Goal: Task Accomplishment & Management: Use online tool/utility

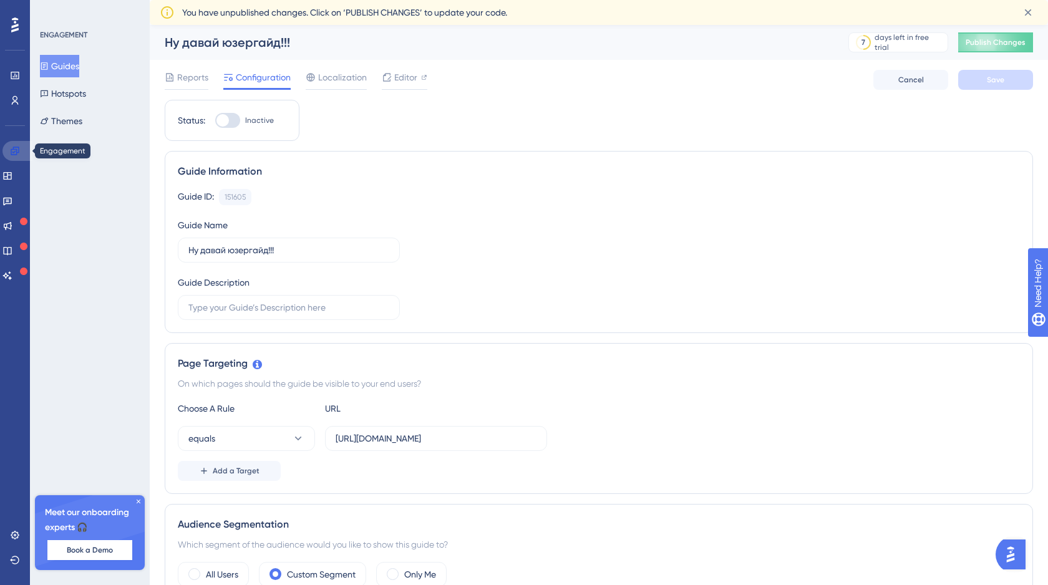
click at [22, 150] on link at bounding box center [17, 151] width 30 height 20
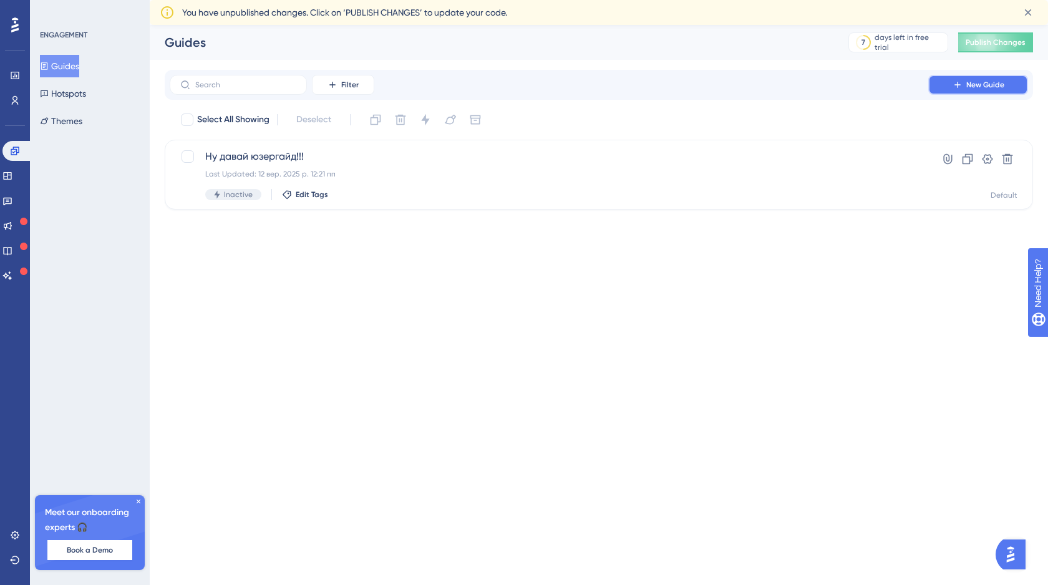
click at [971, 80] on span "New Guide" at bounding box center [985, 85] width 38 height 10
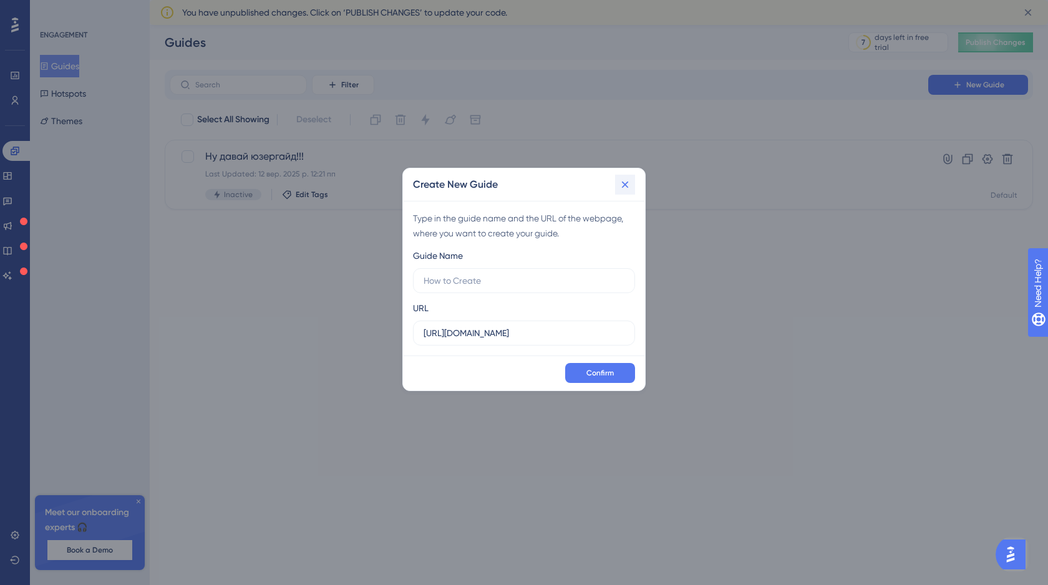
click at [626, 188] on icon at bounding box center [625, 184] width 12 height 12
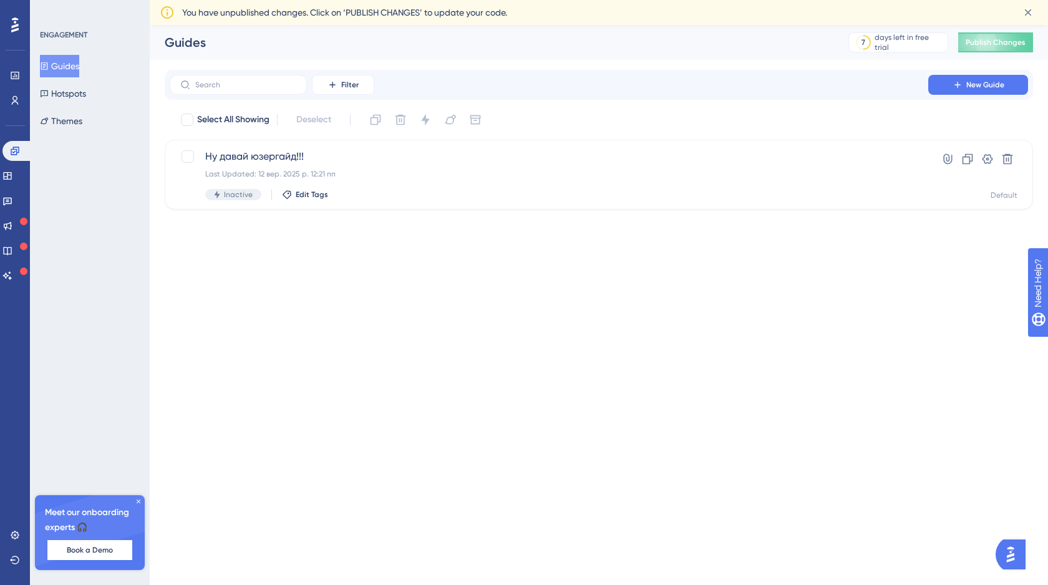
click at [138, 502] on icon at bounding box center [139, 502] width 4 height 4
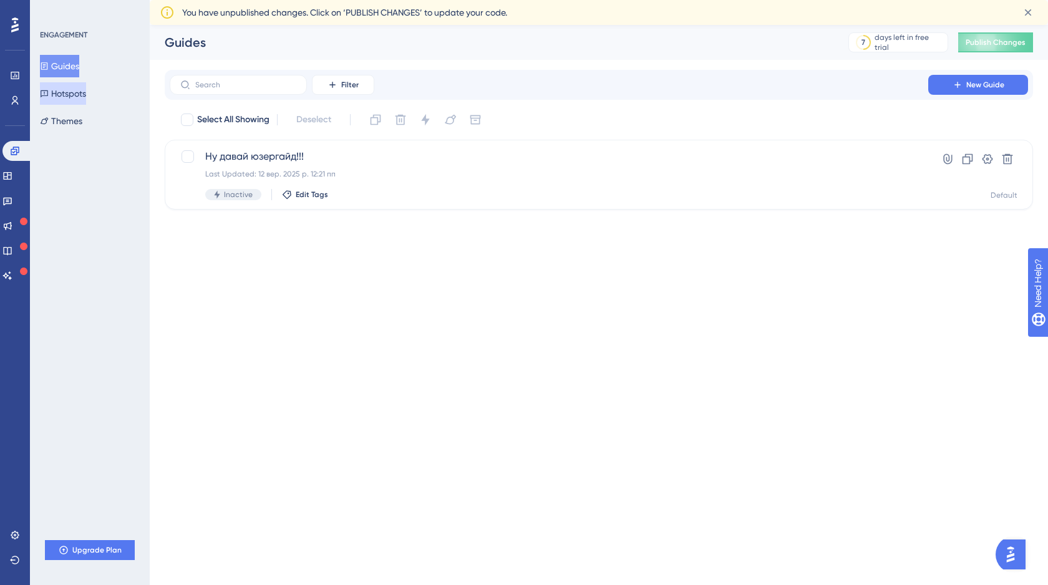
click at [71, 94] on button "Hotspots" at bounding box center [63, 93] width 46 height 22
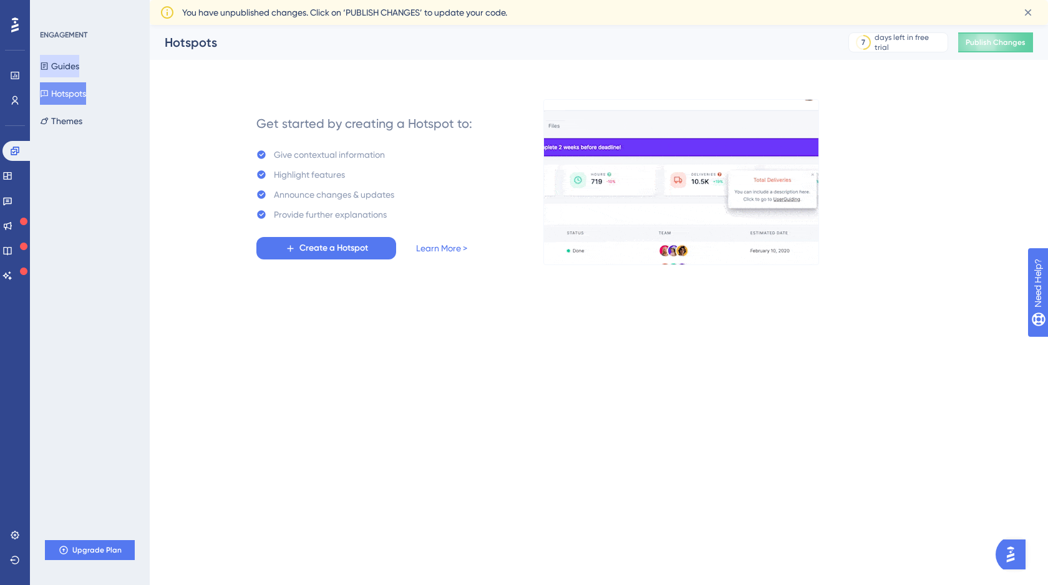
click at [72, 62] on button "Guides" at bounding box center [59, 66] width 39 height 22
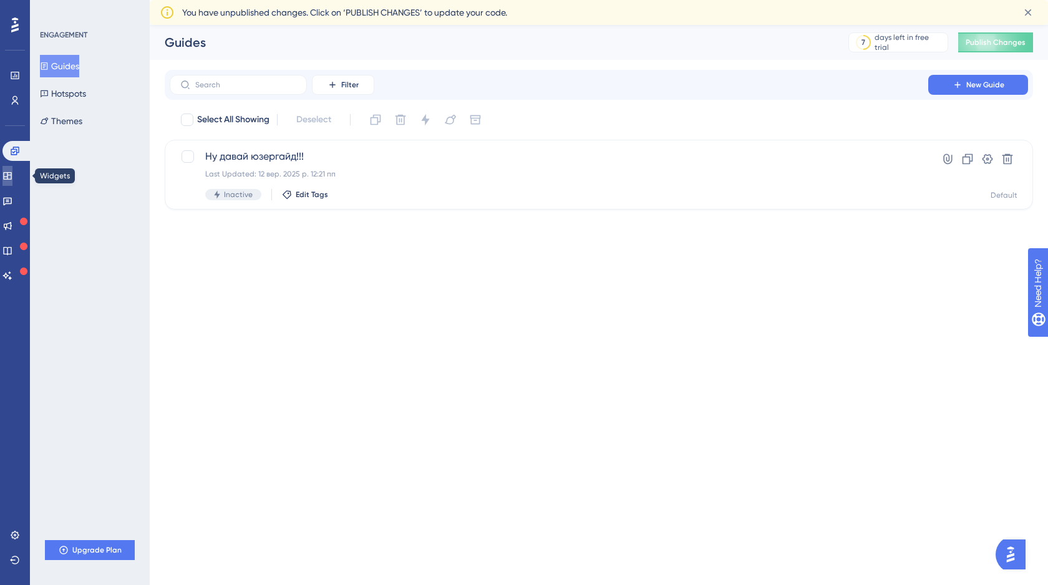
click at [11, 172] on icon at bounding box center [7, 175] width 8 height 7
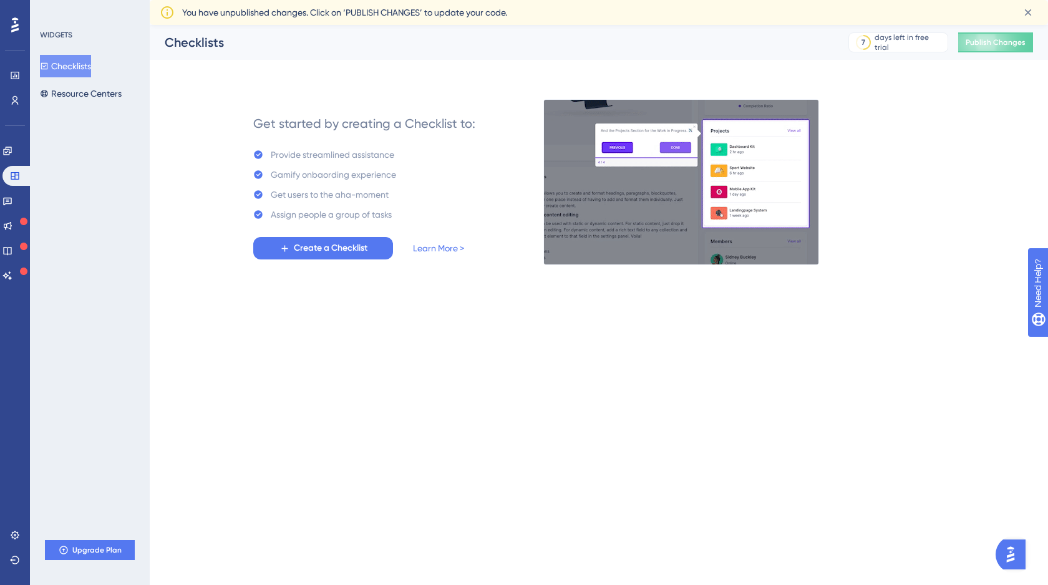
click at [1012, 553] on img "Open AI Assistant Launcher" at bounding box center [1010, 554] width 22 height 22
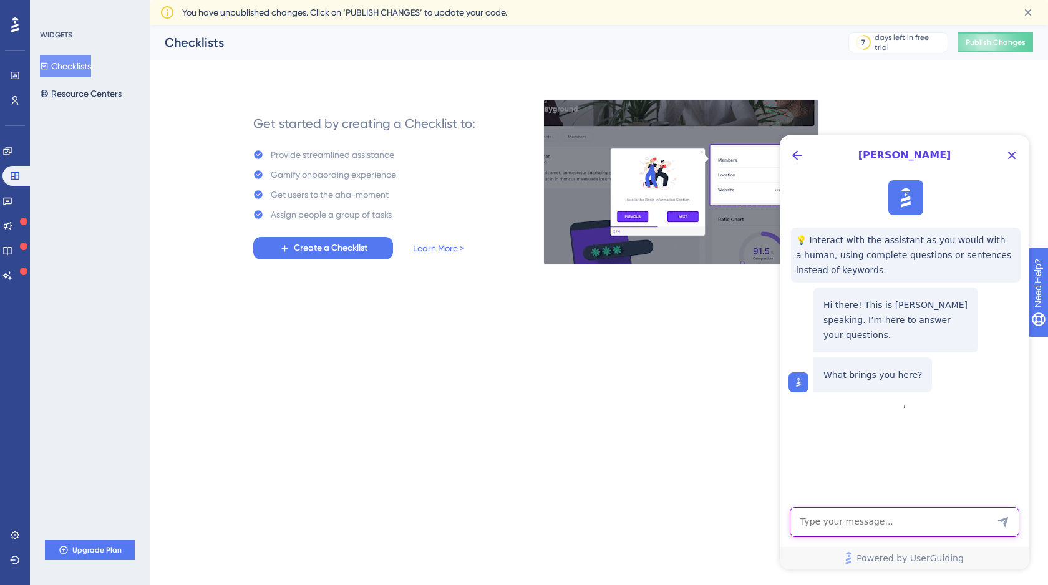
click at [819, 518] on textarea "AI Assistant Text Input" at bounding box center [905, 522] width 230 height 30
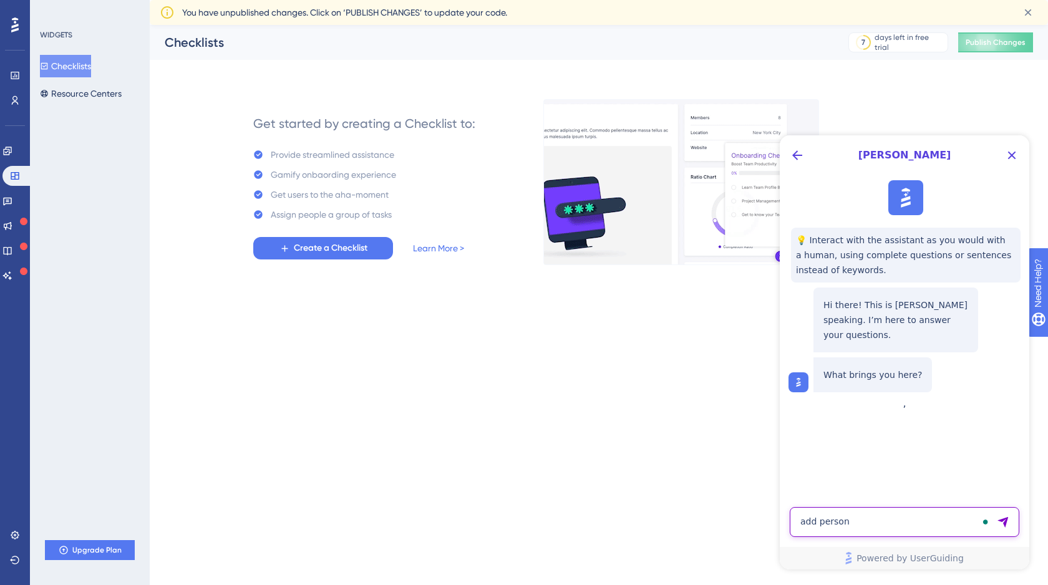
type textarea "add person"
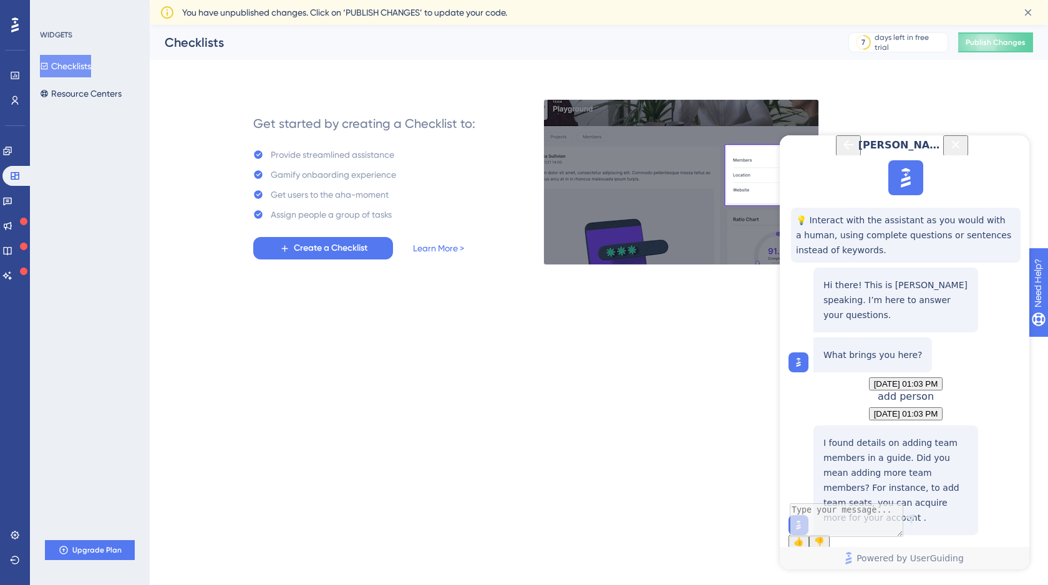
scroll to position [110, 0]
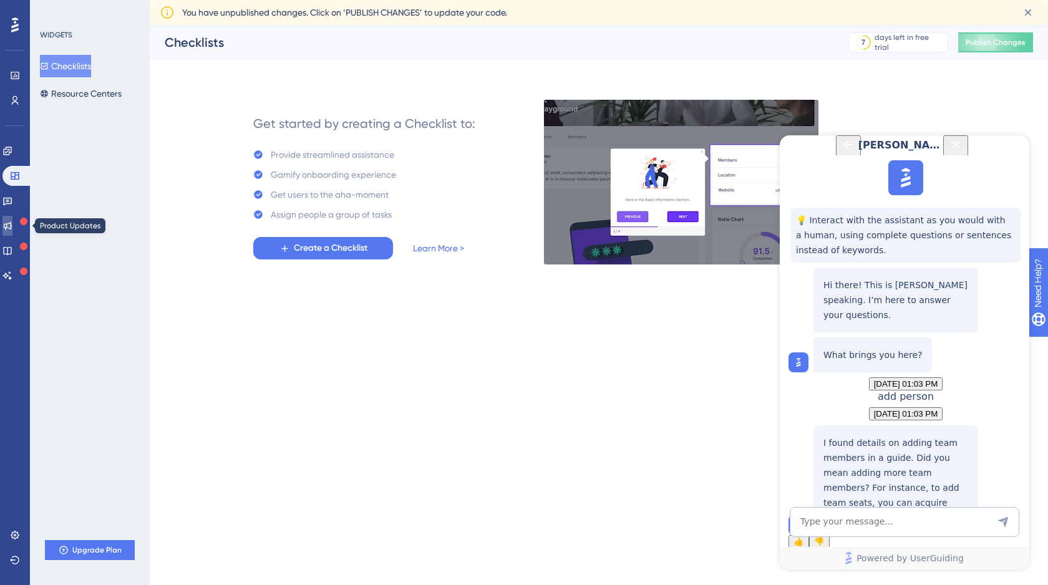
click at [12, 225] on icon at bounding box center [7, 226] width 10 height 10
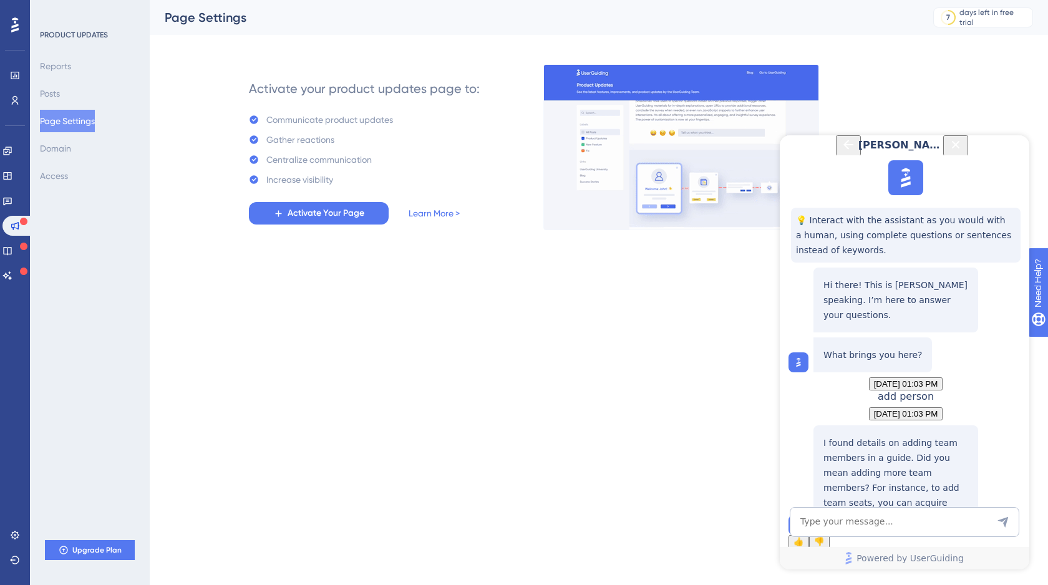
click at [804, 537] on span "👍" at bounding box center [799, 541] width 11 height 9
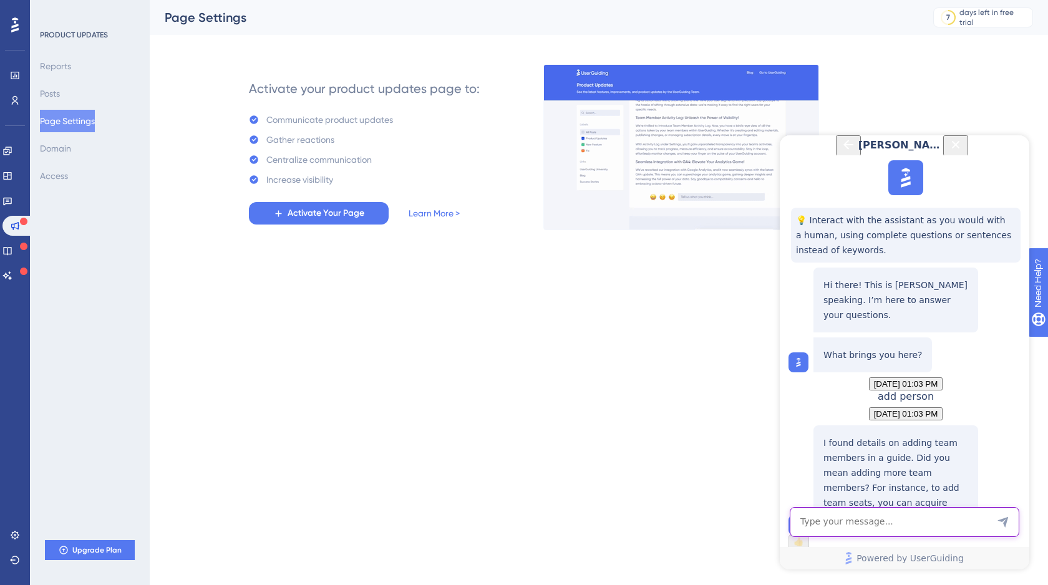
click at [814, 518] on textarea "AI Assistant Text Input" at bounding box center [905, 522] width 230 height 30
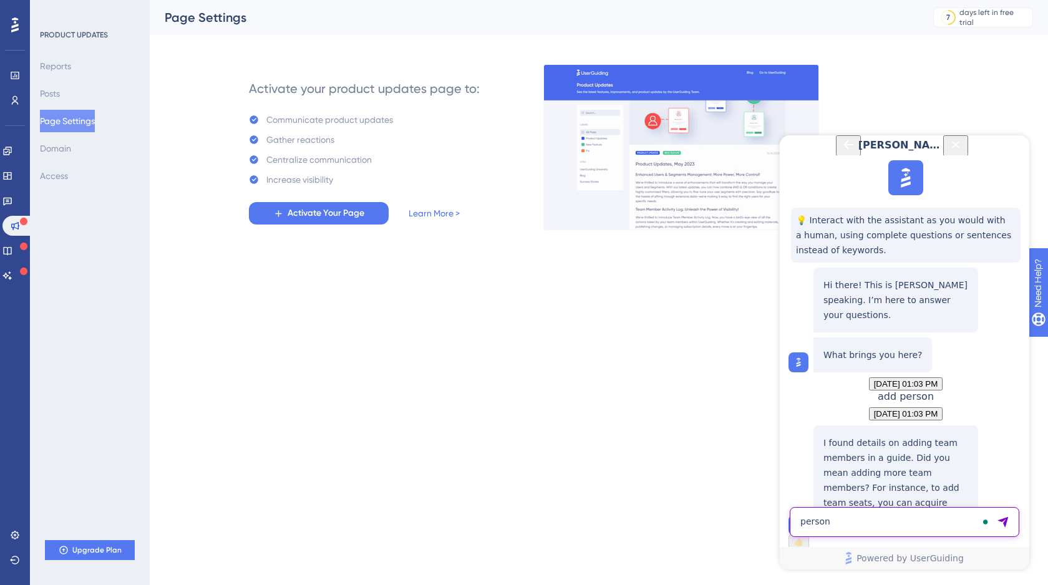
type textarea "person"
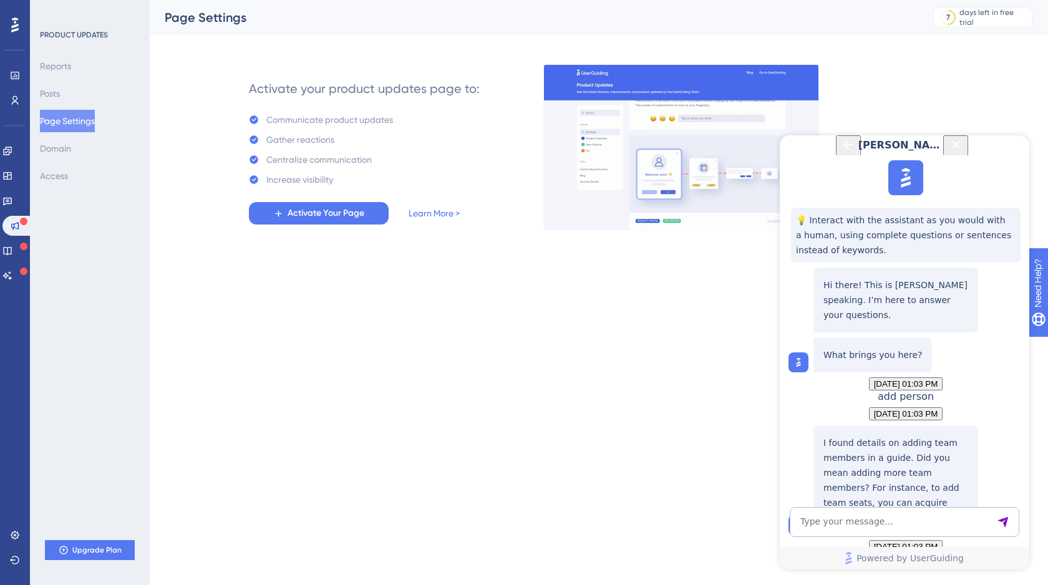
scroll to position [294, 0]
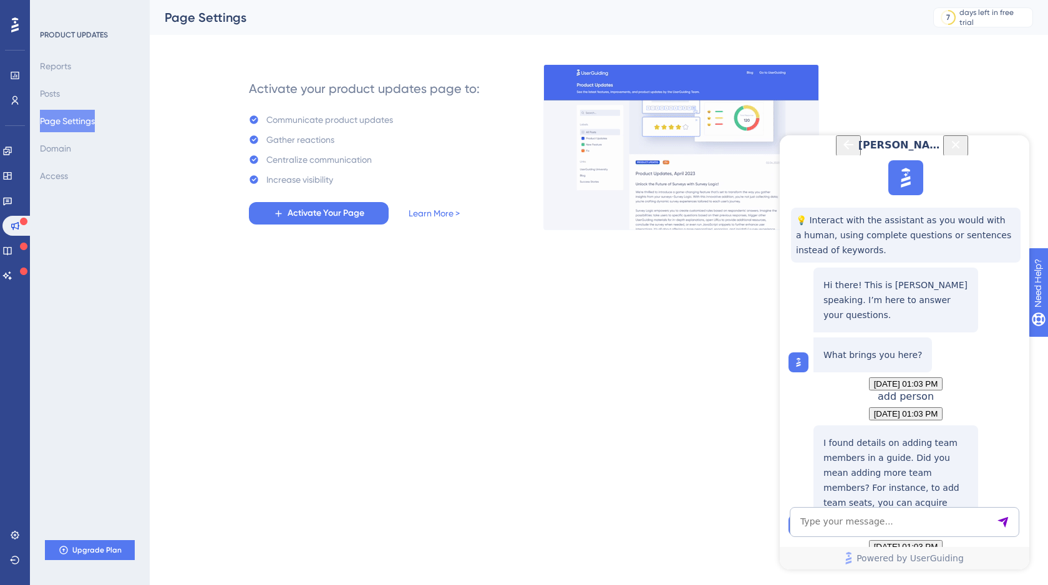
drag, startPoint x: 887, startPoint y: 451, endPoint x: 830, endPoint y: 455, distance: 56.3
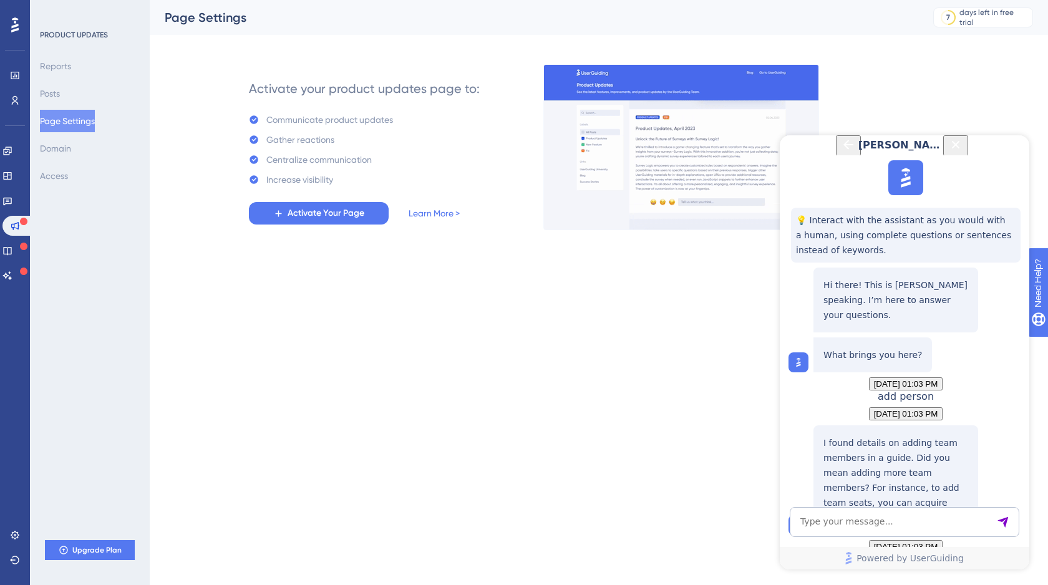
copy p "team member"
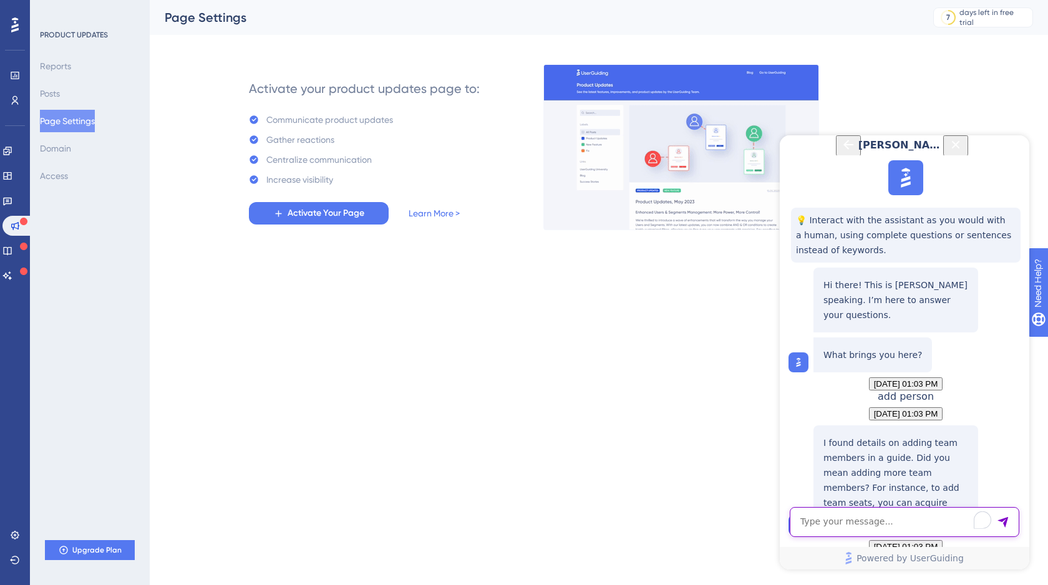
click at [835, 529] on textarea "To enrich screen reader interactions, please activate Accessibility in Grammarl…" at bounding box center [905, 522] width 230 height 30
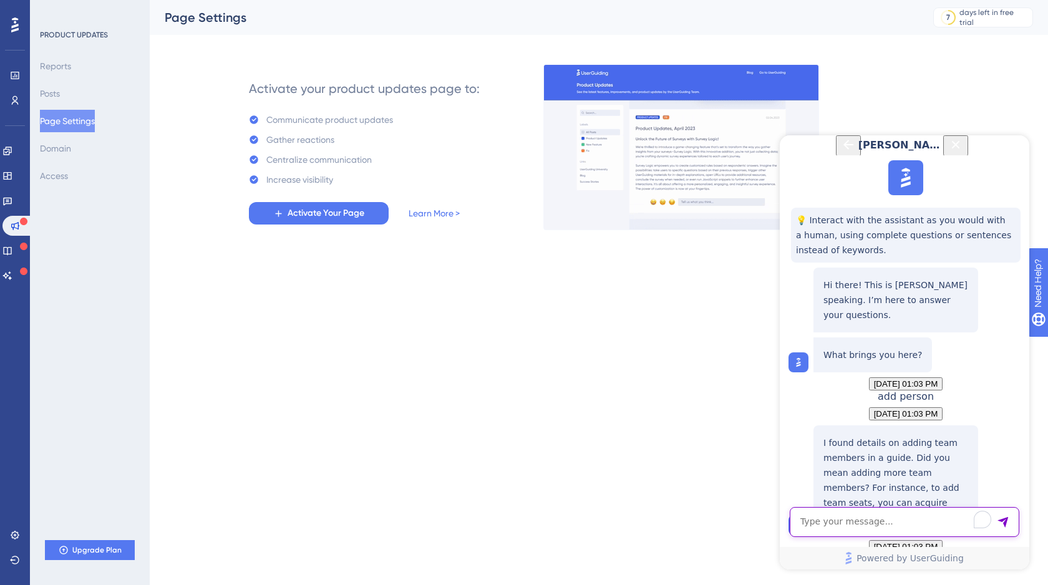
paste textarea "team member"
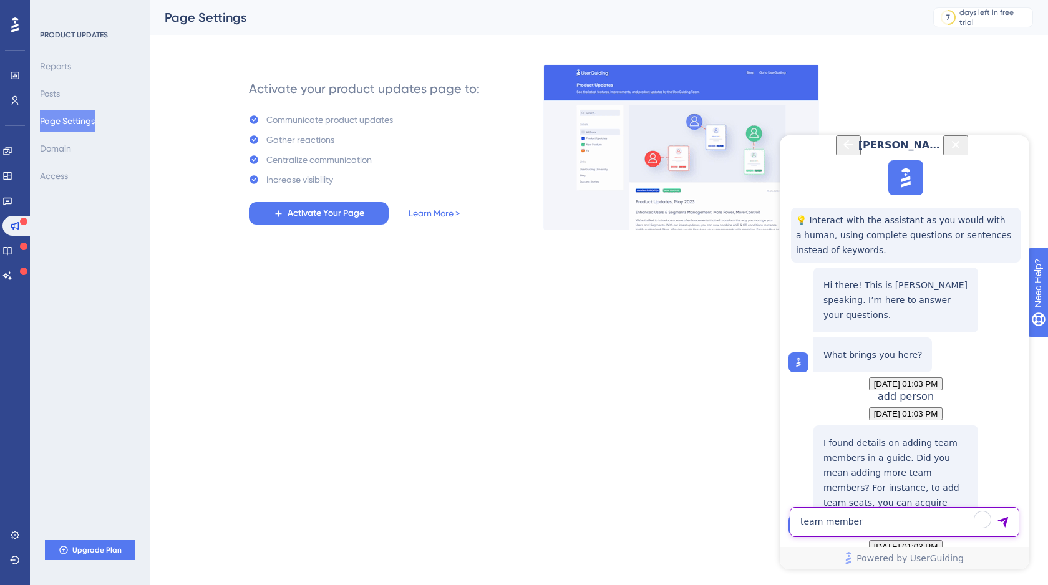
type textarea "team member"
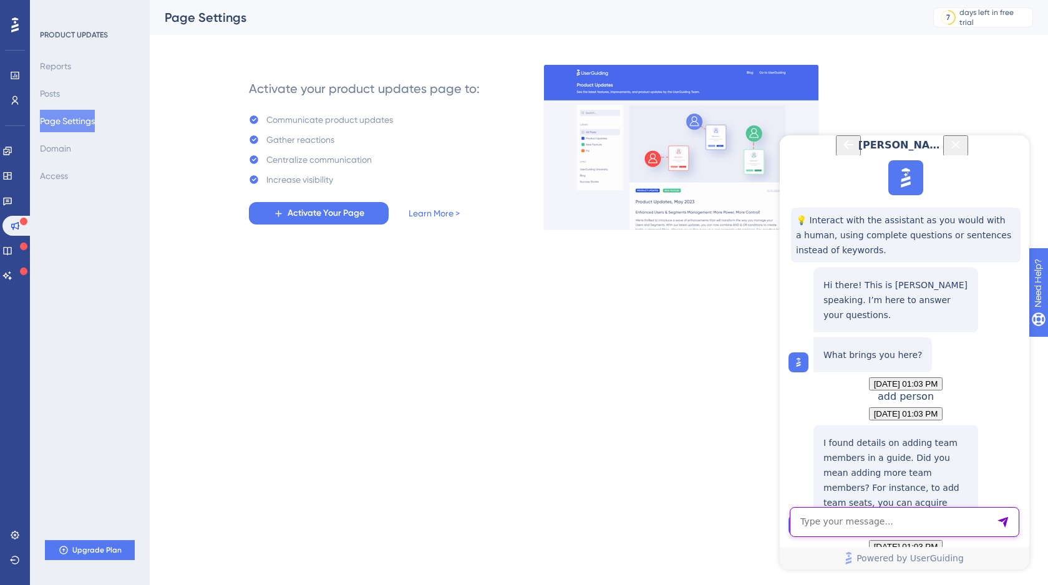
click at [820, 525] on textarea "To enrich screen reader interactions, please activate Accessibility in Grammarl…" at bounding box center [905, 522] width 230 height 30
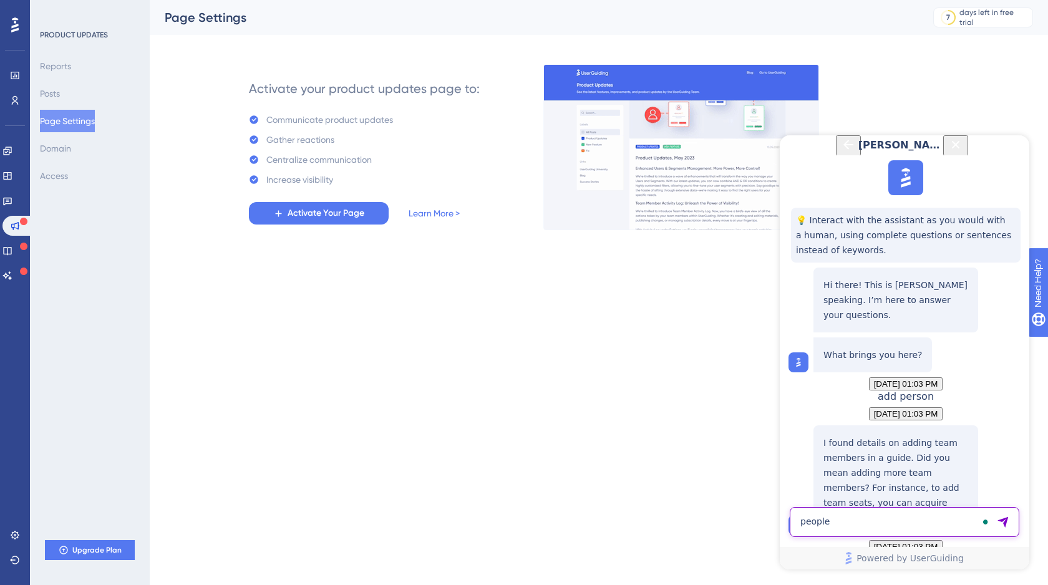
type textarea "people"
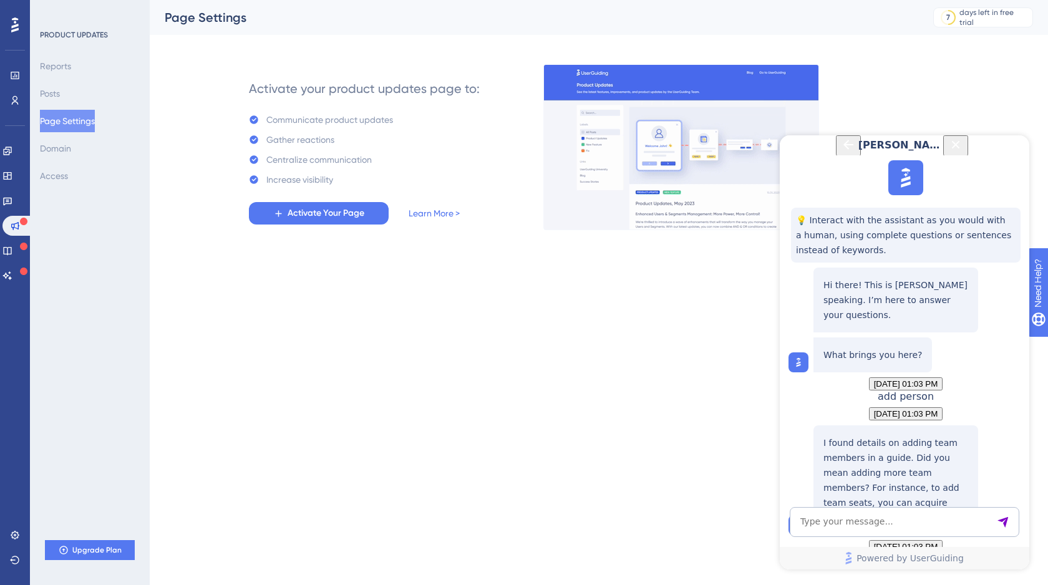
scroll to position [642, 0]
drag, startPoint x: 934, startPoint y: 302, endPoint x: 824, endPoint y: 243, distance: 124.8
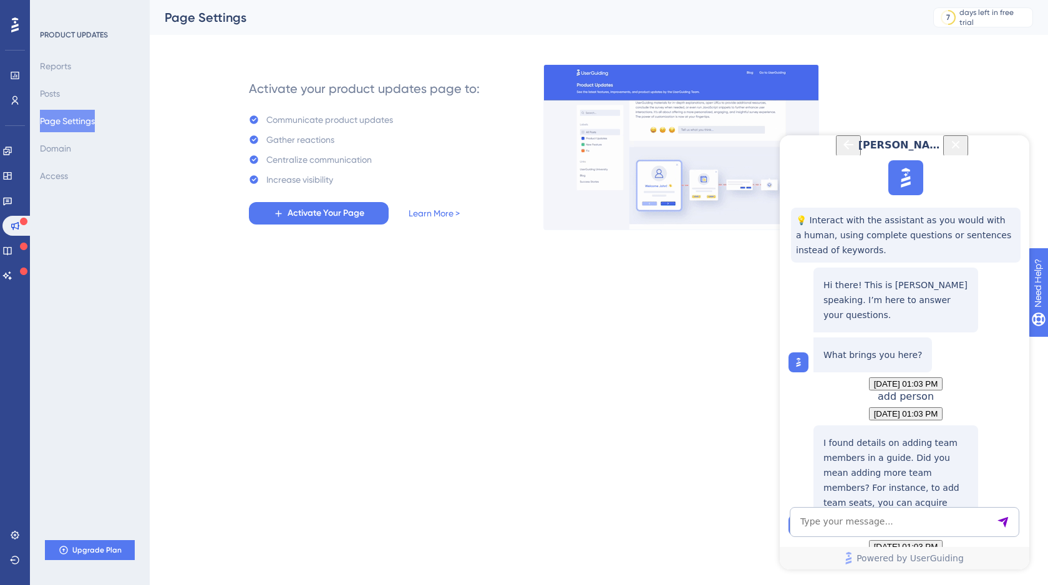
copy p "You can add team members by acquiring additional team seats through your subscr…"
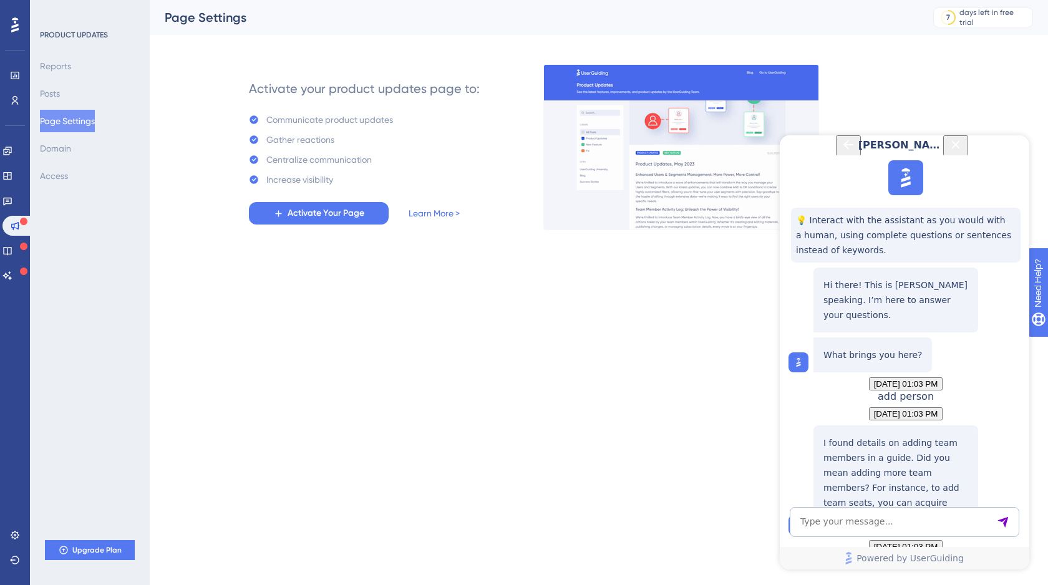
scroll to position [694, 0]
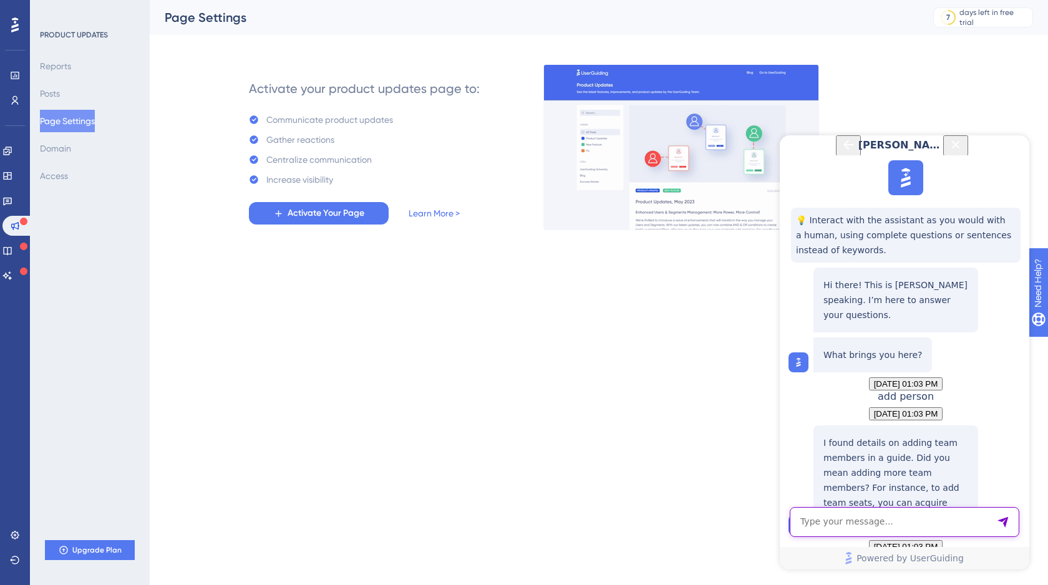
click at [822, 520] on textarea "To enrich screen reader interactions, please activate Accessibility in Grammarl…" at bounding box center [905, 522] width 230 height 30
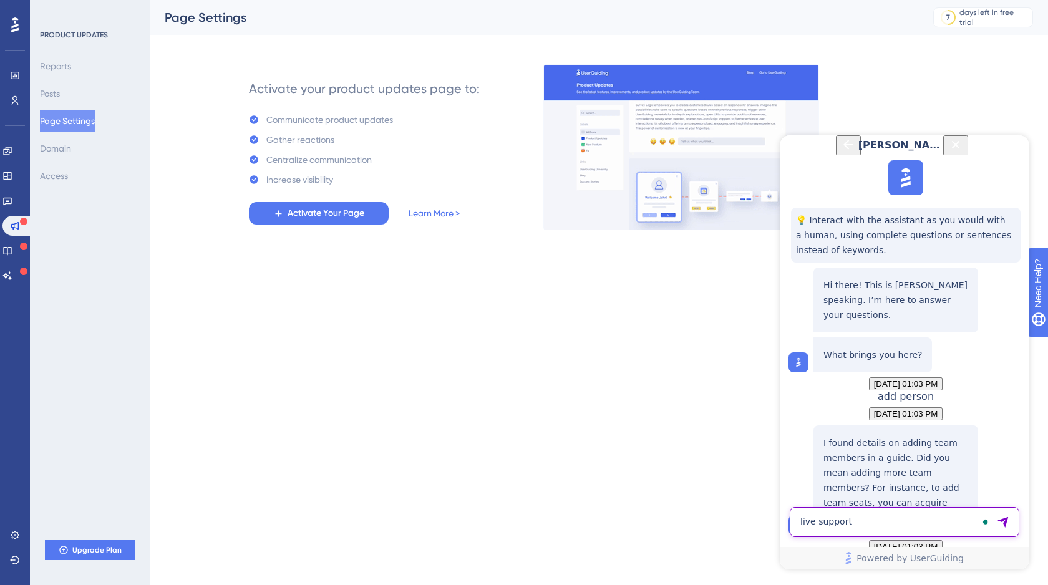
type textarea "live support"
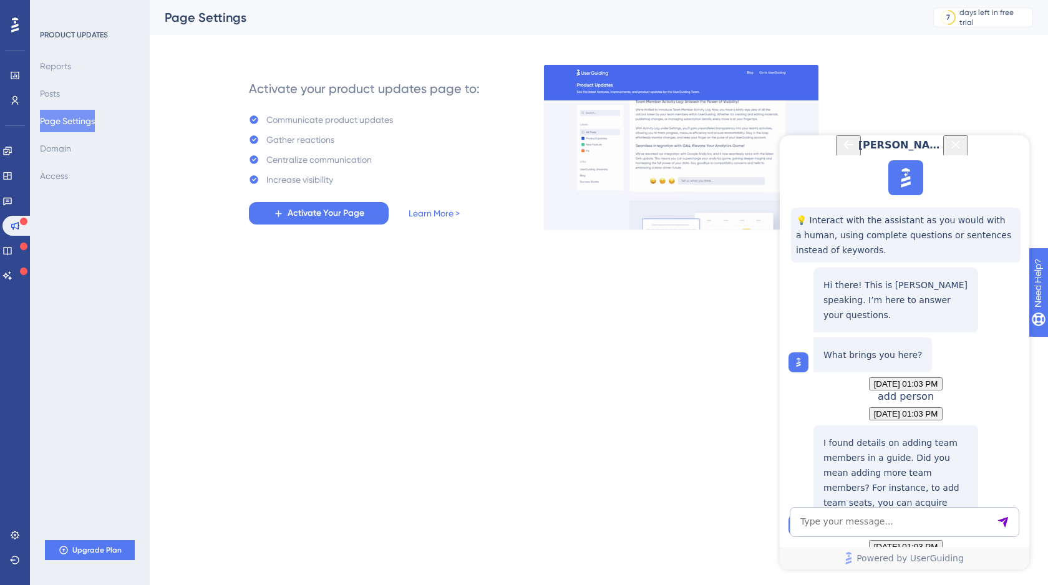
scroll to position [893, 0]
click at [820, 520] on textarea "To enrich screen reader interactions, please activate Accessibility in Grammarl…" at bounding box center [905, 522] width 230 height 30
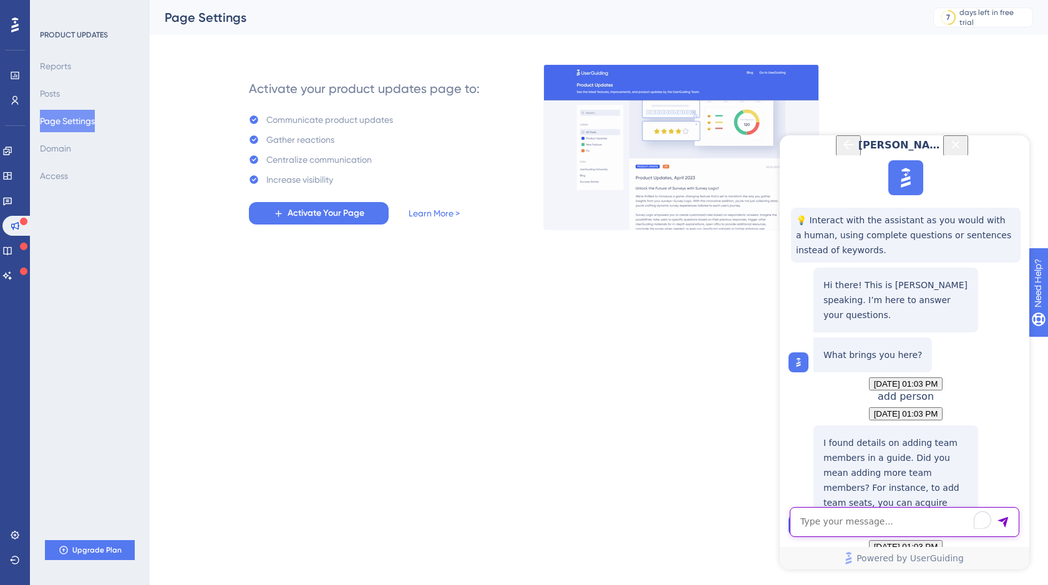
paste textarea "Hi! Am I right that I can build onboarding for a single user consisting of a ch…"
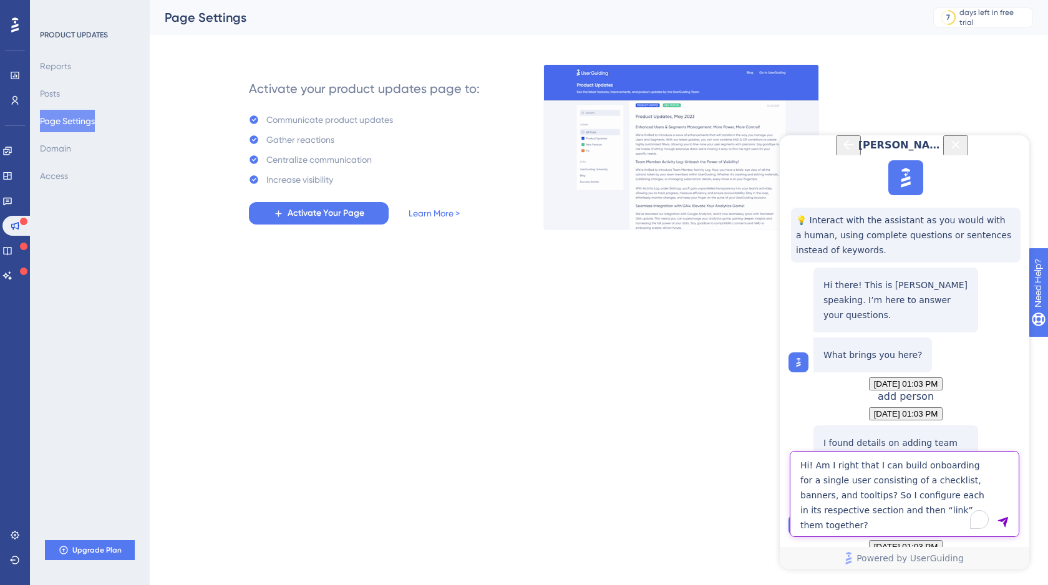
type textarea "Hi! Am I right that I can build onboarding for a single user consisting of a ch…"
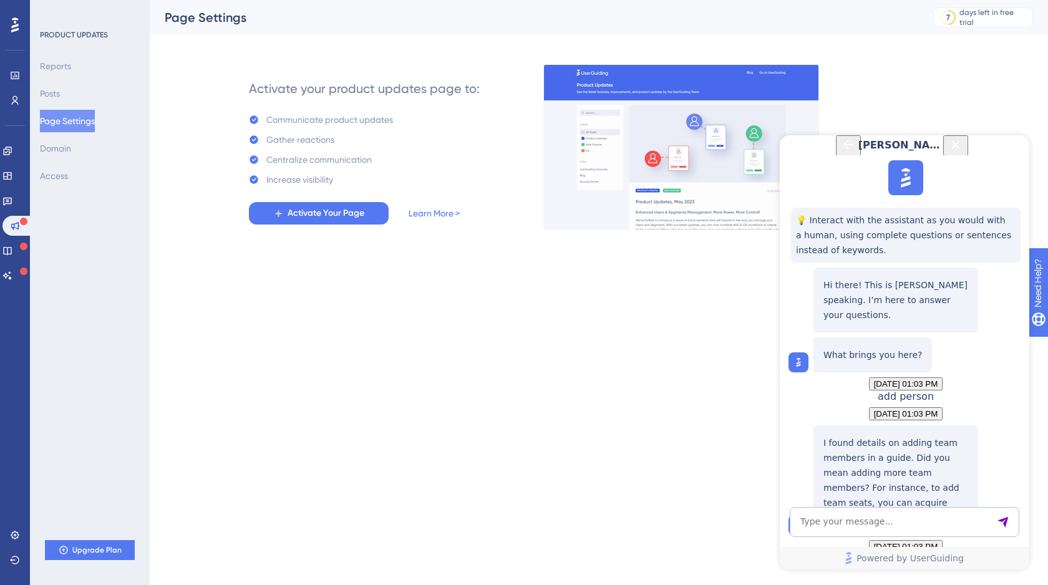
scroll to position [1254, 0]
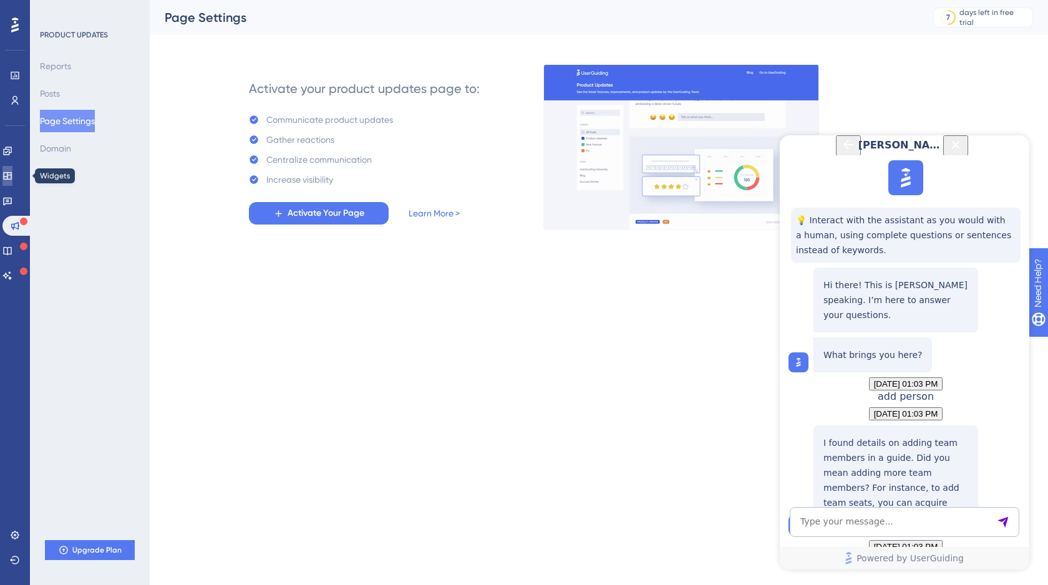
click at [11, 177] on icon at bounding box center [7, 175] width 8 height 7
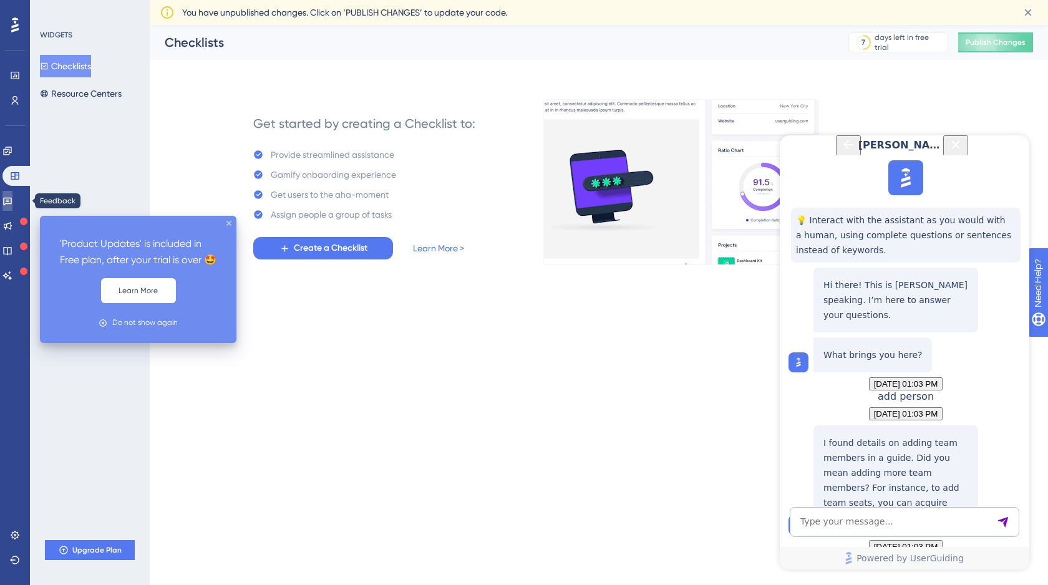
click at [12, 203] on icon at bounding box center [7, 202] width 9 height 8
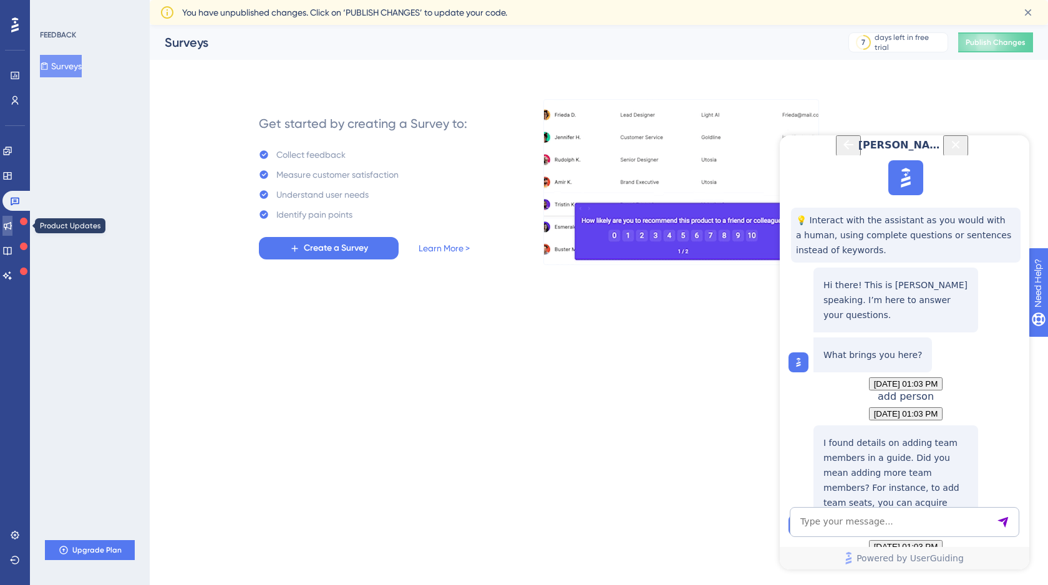
click at [12, 226] on icon at bounding box center [8, 226] width 8 height 8
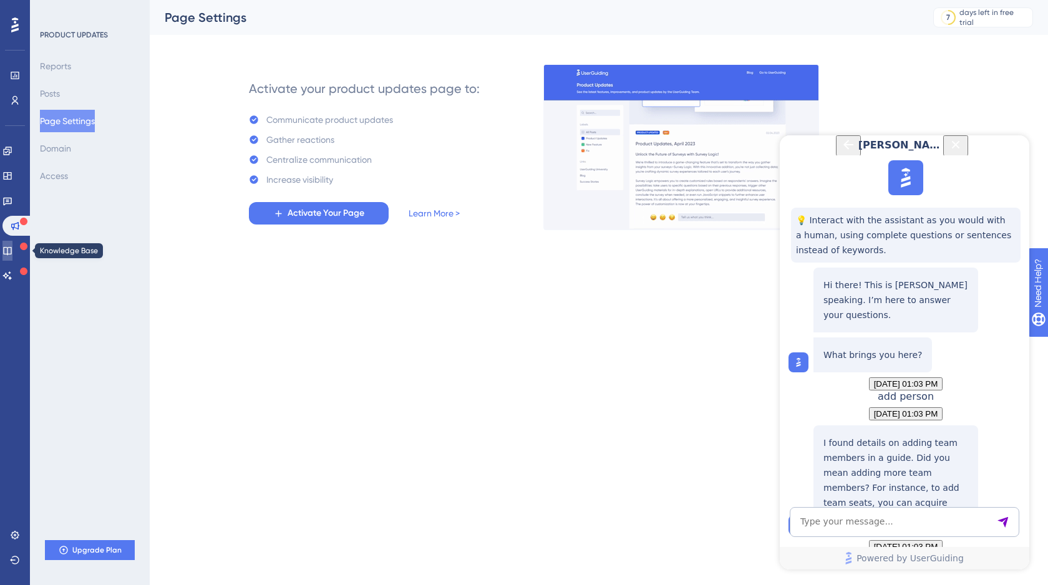
click at [12, 253] on icon at bounding box center [7, 251] width 10 height 10
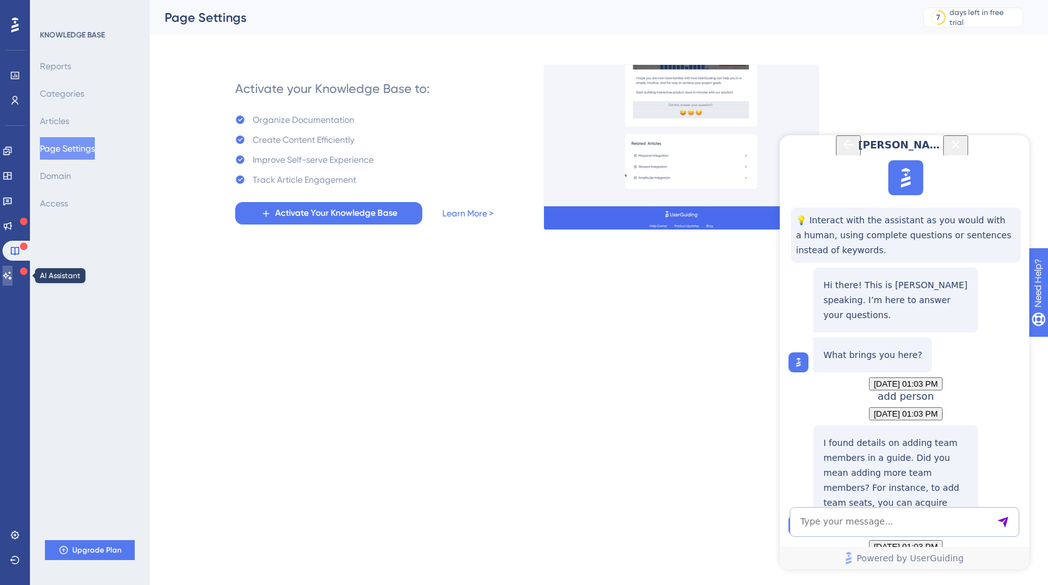
click at [12, 277] on icon at bounding box center [7, 276] width 10 height 10
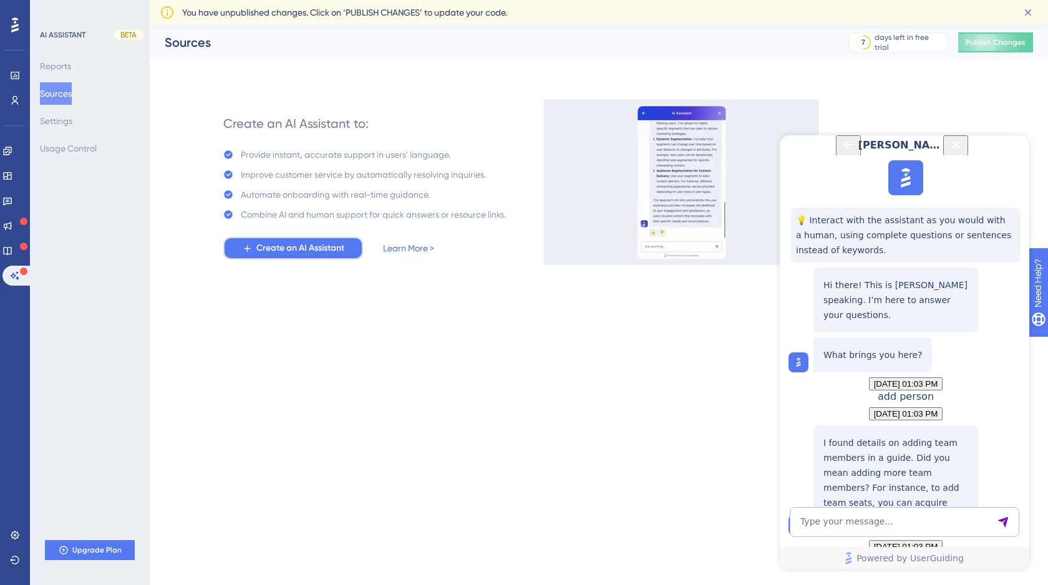
click at [308, 250] on span "Create an AI Assistant" at bounding box center [300, 248] width 88 height 15
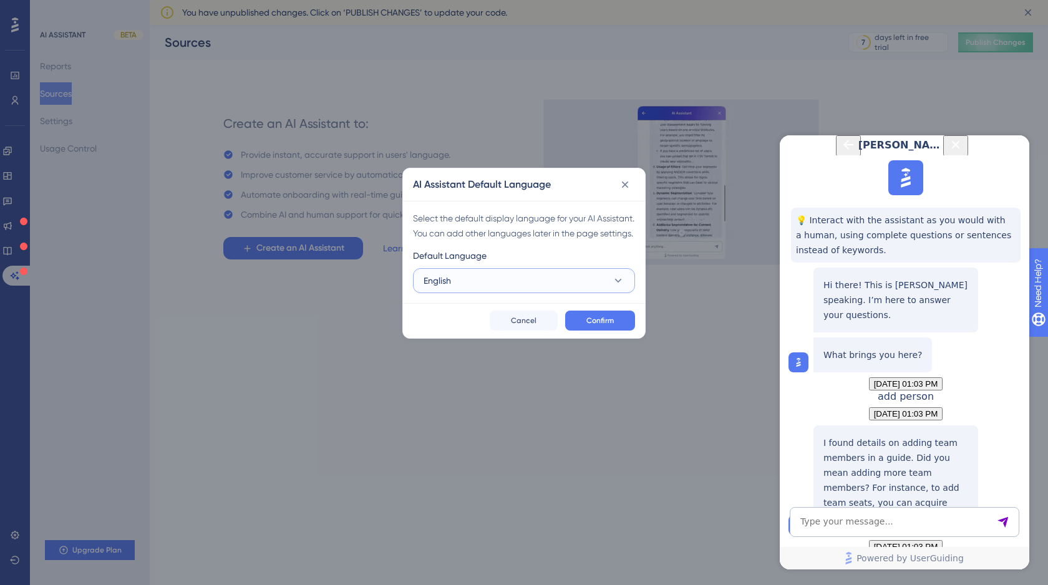
click at [452, 293] on button "English" at bounding box center [524, 280] width 222 height 25
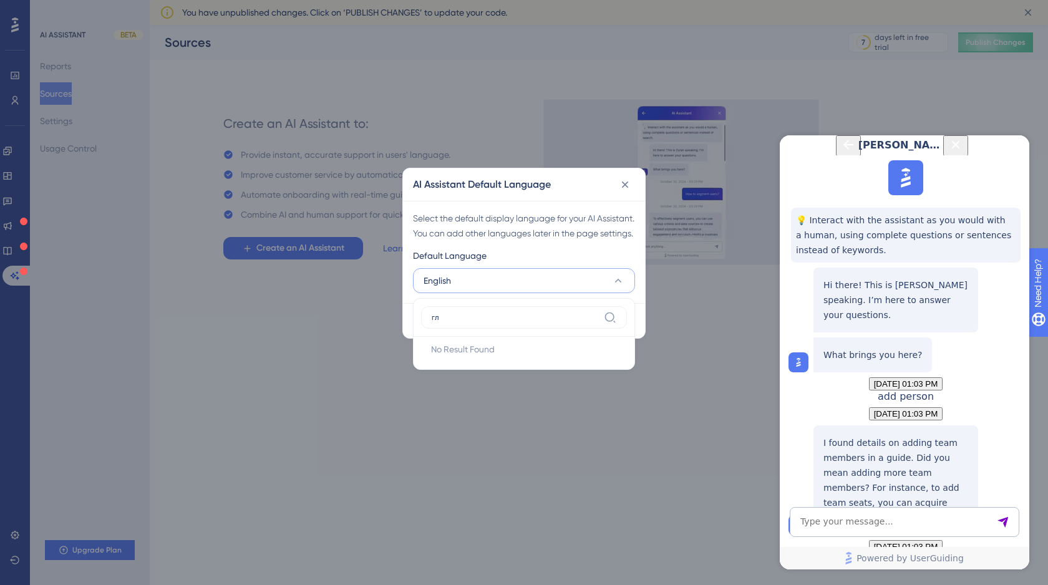
type input "г"
type input "u"
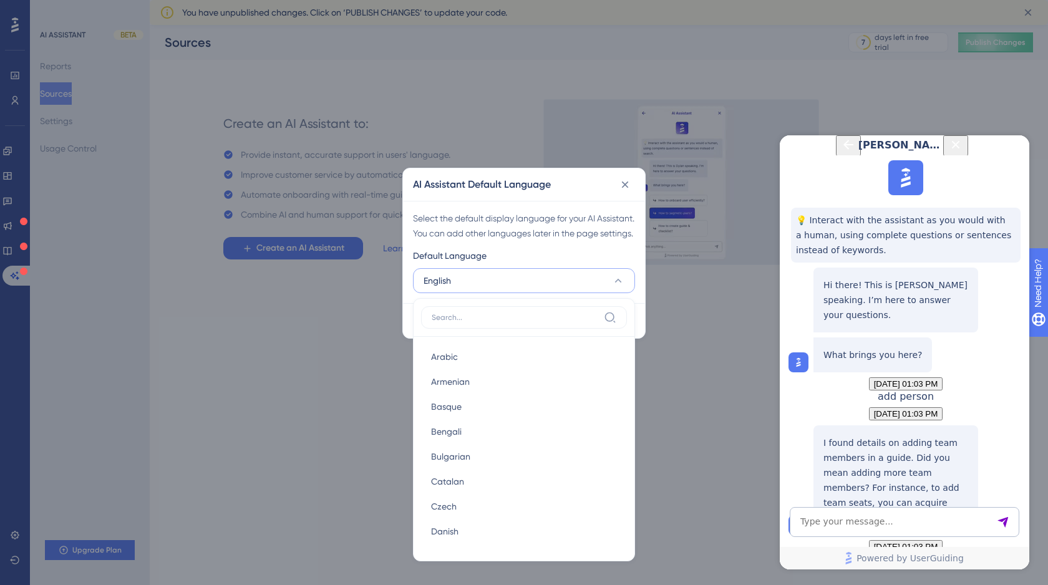
click at [661, 434] on div "AI Assistant Default Language Select the default display language for your AI A…" at bounding box center [524, 292] width 1048 height 585
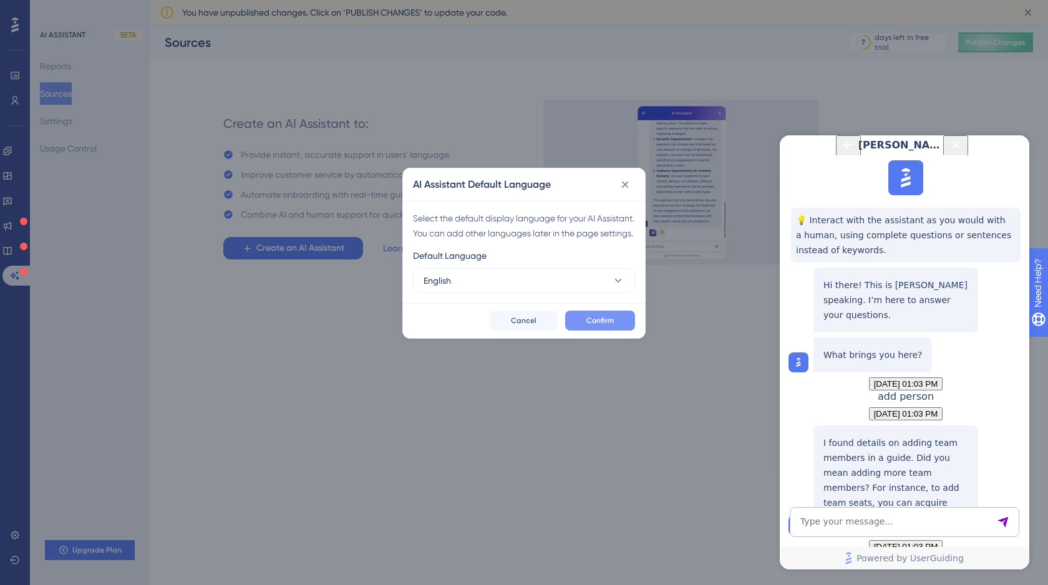
click at [603, 326] on span "Confirm" at bounding box center [599, 321] width 27 height 10
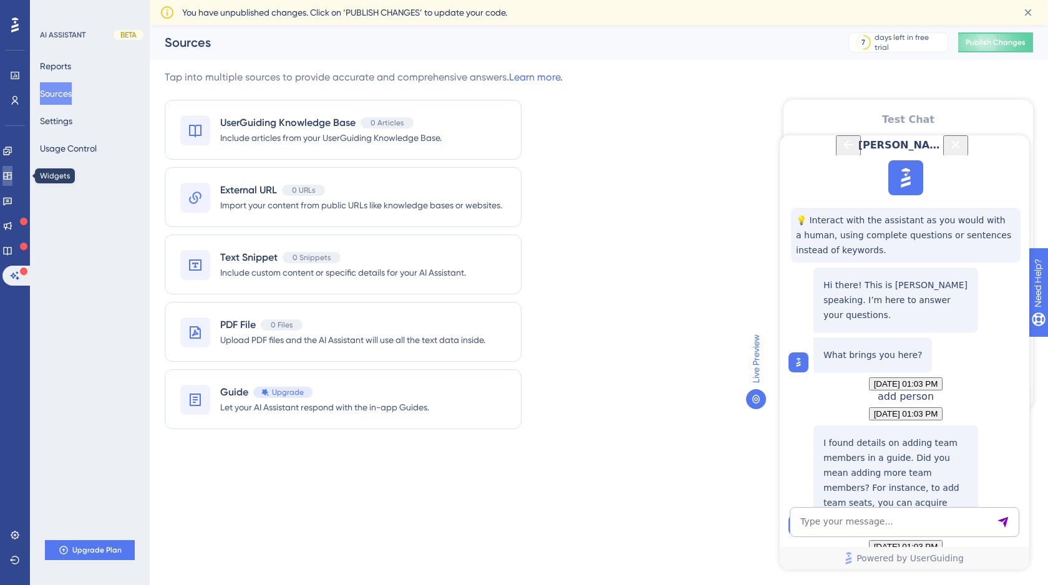
click at [12, 174] on icon at bounding box center [7, 176] width 10 height 10
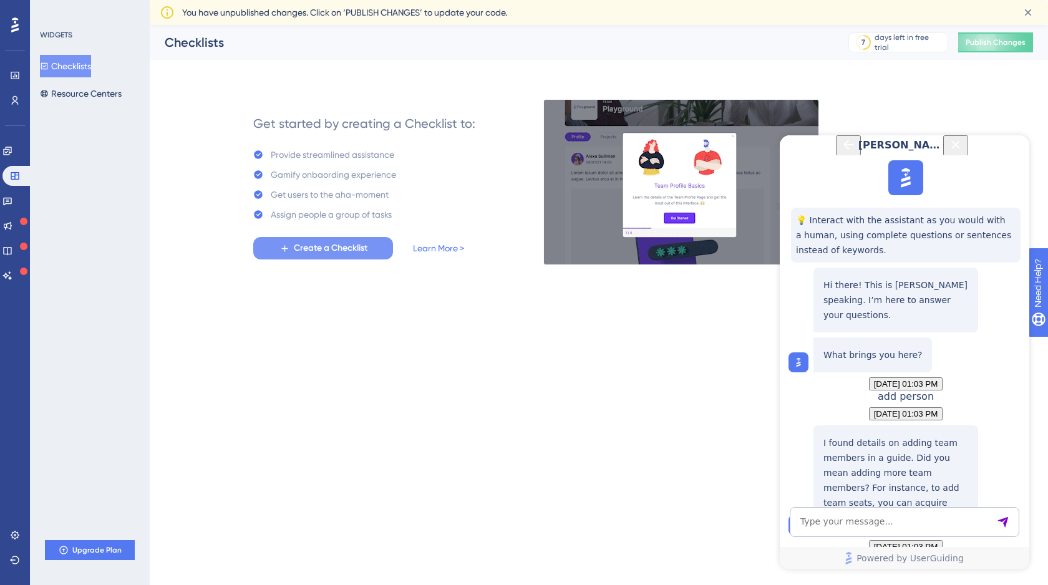
click at [334, 248] on span "Create a Checklist" at bounding box center [331, 248] width 74 height 15
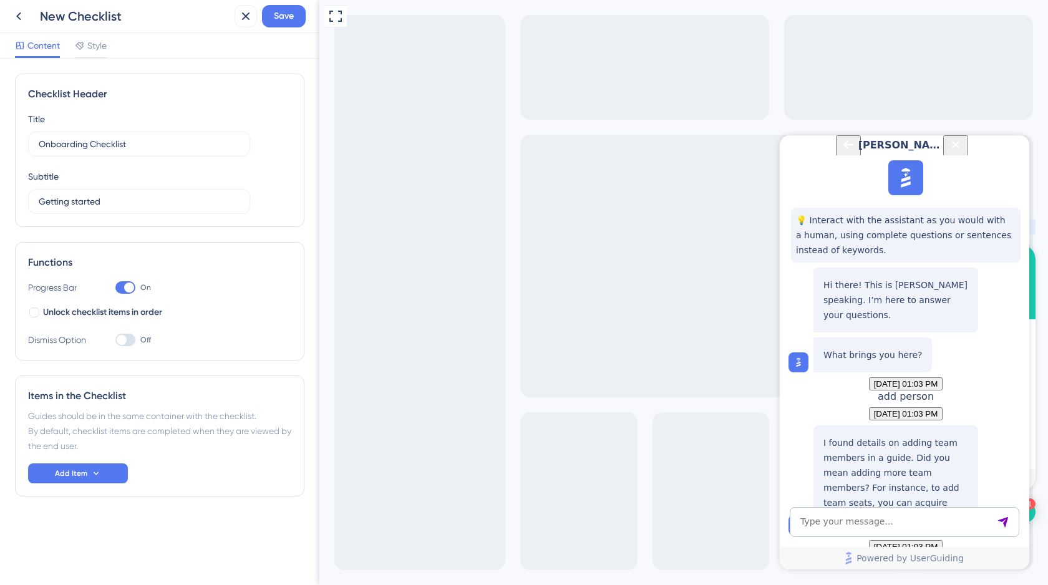
click at [960, 148] on icon "Close Button" at bounding box center [956, 144] width 8 height 8
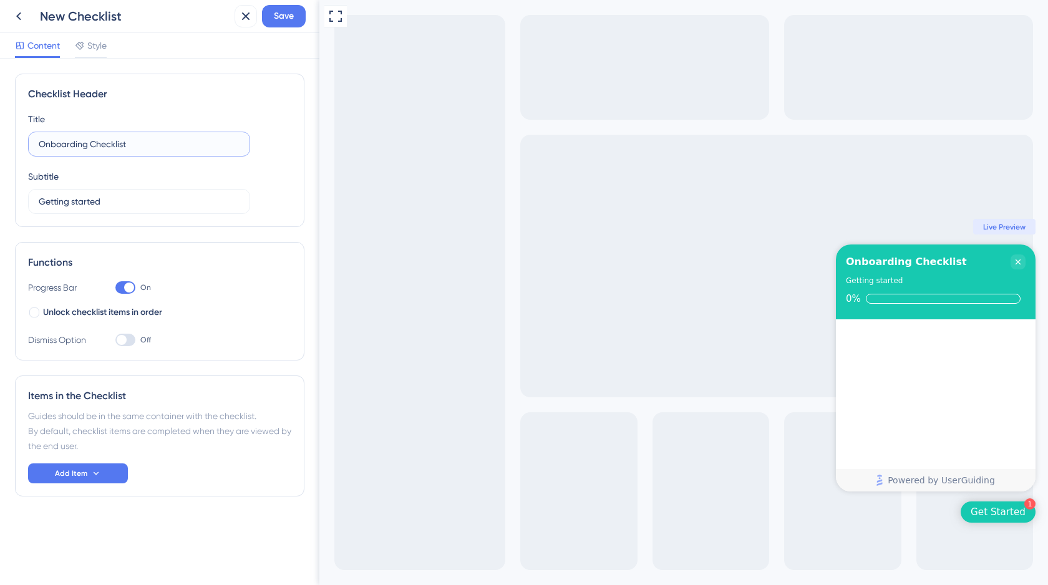
click at [92, 141] on input "Onboarding Checklist" at bounding box center [139, 144] width 201 height 14
drag, startPoint x: 139, startPoint y: 143, endPoint x: 37, endPoint y: 147, distance: 101.8
click at [37, 147] on label "Onboarding Checklist" at bounding box center [139, 144] width 222 height 25
paste input "Познайомимось із Finmap — це просто"
click at [111, 205] on input "Getting started" at bounding box center [139, 202] width 201 height 14
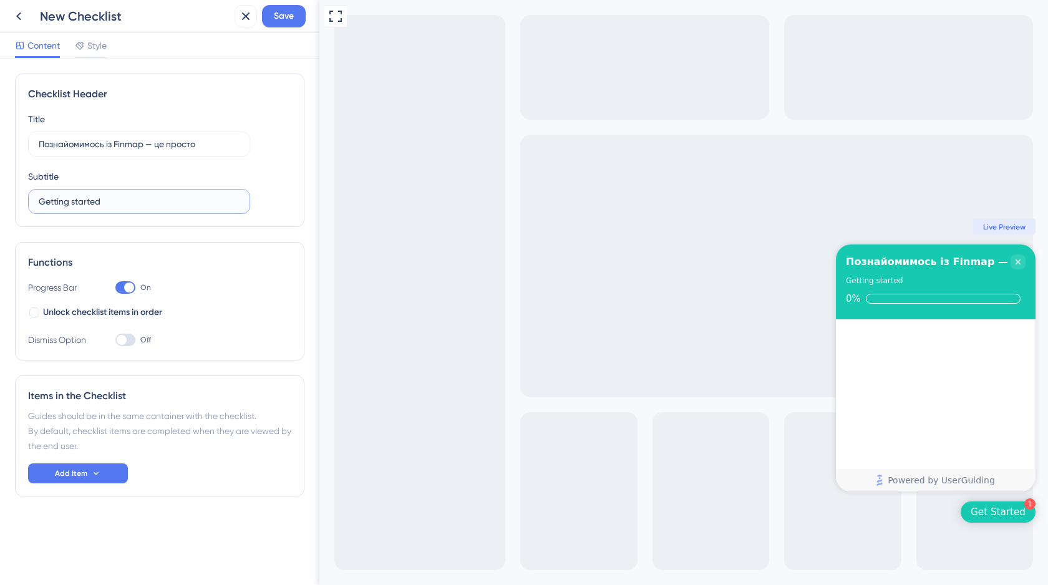
drag, startPoint x: 125, startPoint y: 203, endPoint x: 21, endPoint y: 207, distance: 104.2
click at [21, 207] on div "Checklist Header Title Познайомимось із Finmap — це просто Subtitle Getting sta…" at bounding box center [159, 150] width 289 height 153
click at [115, 204] on input "Getting started" at bounding box center [139, 202] width 201 height 14
drag, startPoint x: 200, startPoint y: 145, endPoint x: 147, endPoint y: 145, distance: 53.0
click at [147, 145] on input "Познайомимось із Finmap — це просто" at bounding box center [139, 144] width 201 height 14
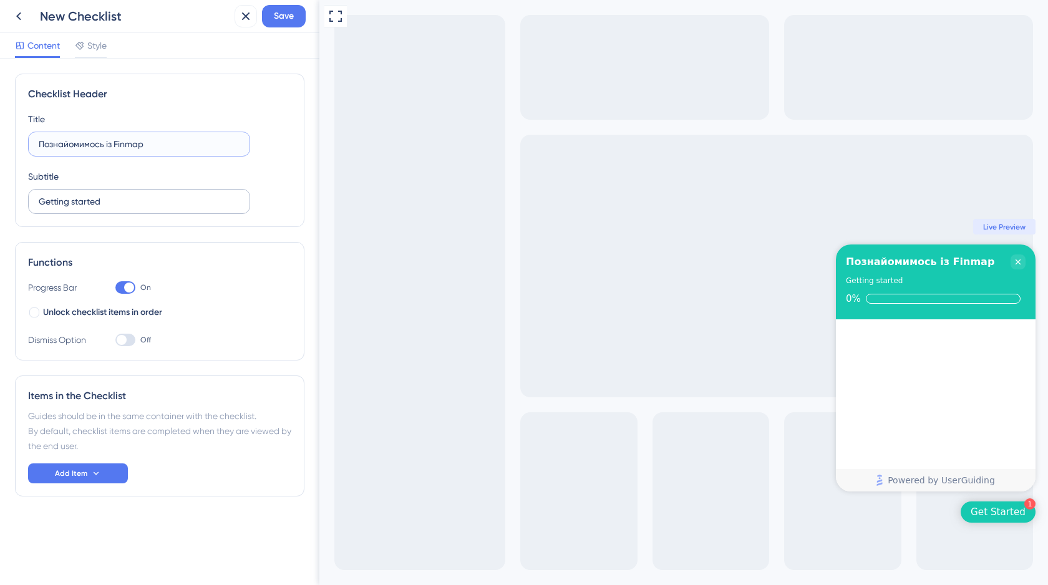
type input "Познайомимось із Finmap"
click at [71, 200] on input "Getting started" at bounding box center [139, 202] width 201 height 14
drag, startPoint x: 104, startPoint y: 205, endPoint x: 40, endPoint y: 205, distance: 64.3
click at [40, 205] on input "Getting started" at bounding box center [139, 202] width 201 height 14
type input "це просто"
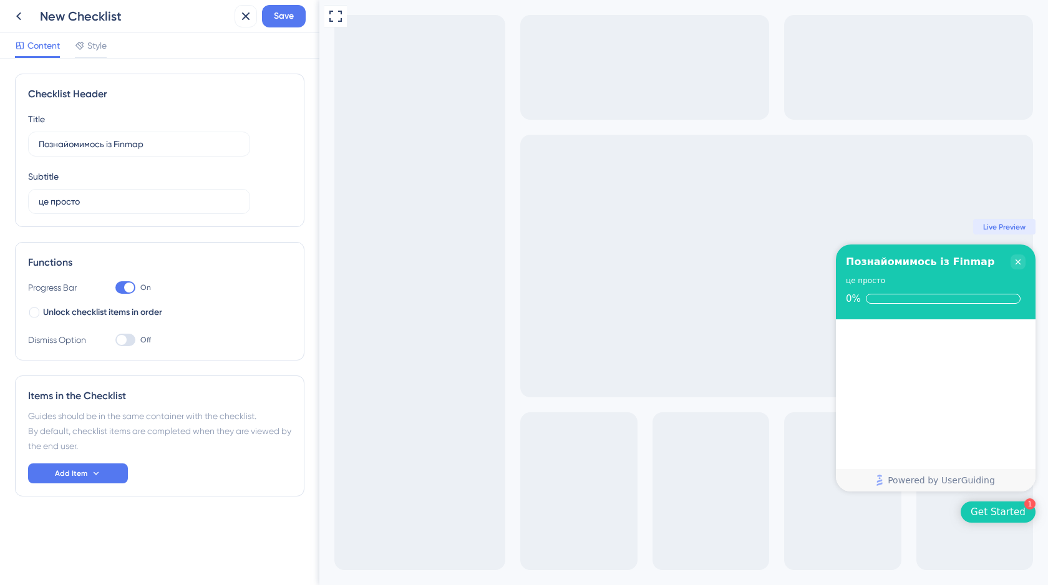
click at [129, 343] on div at bounding box center [125, 340] width 20 height 12
click at [115, 341] on input "Off" at bounding box center [115, 340] width 1 height 1
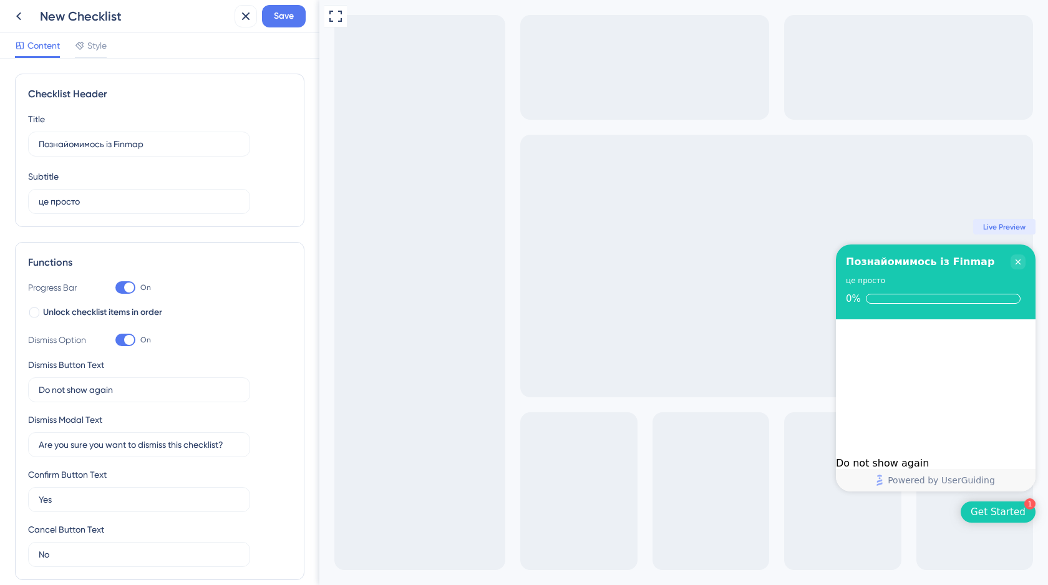
click at [123, 342] on div at bounding box center [125, 340] width 20 height 12
click at [115, 341] on input "On" at bounding box center [115, 340] width 1 height 1
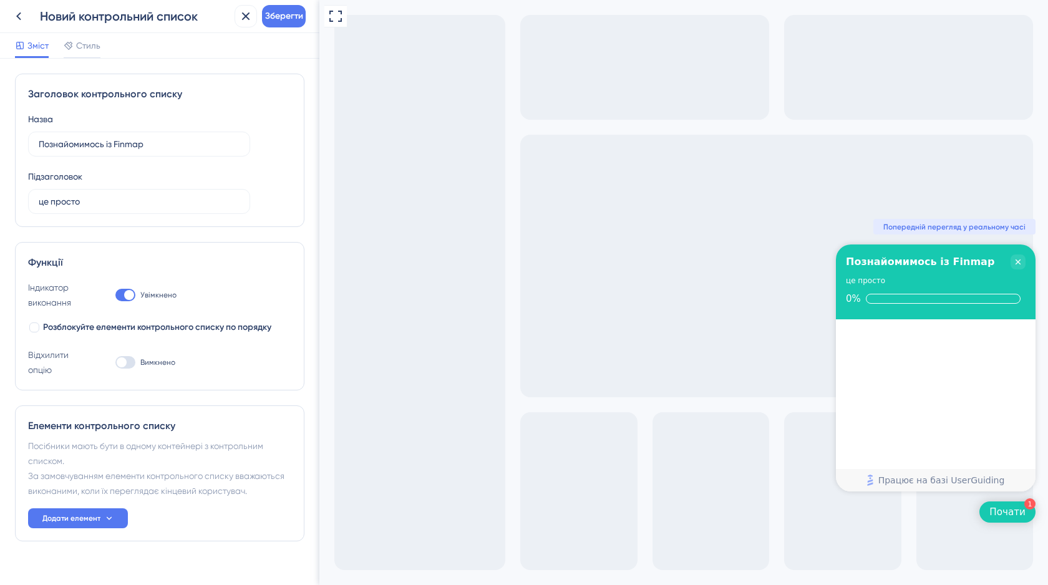
click at [131, 361] on div at bounding box center [125, 362] width 20 height 12
click at [115, 362] on input "Вимкнено" at bounding box center [115, 362] width 1 height 1
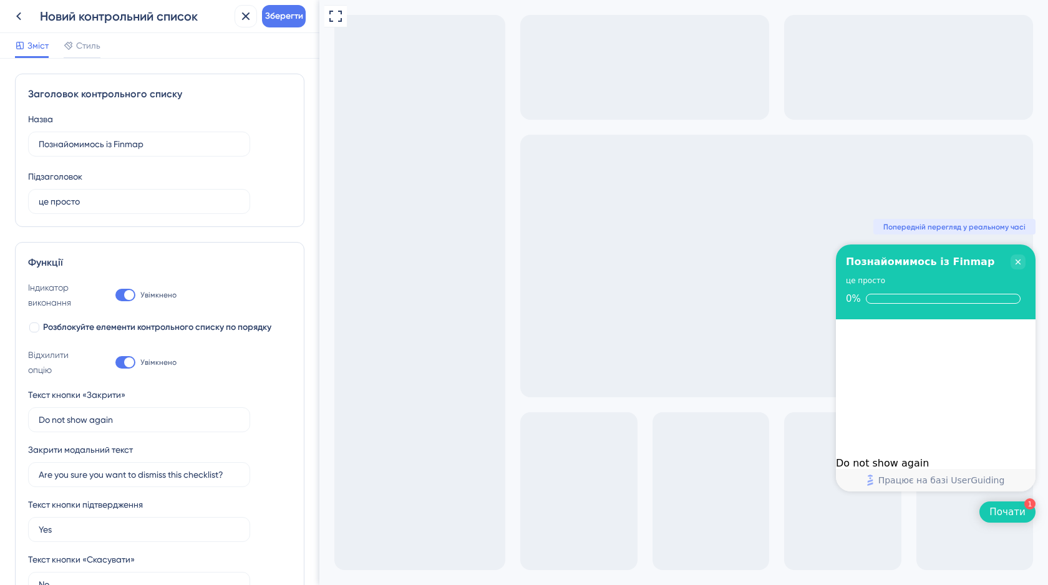
scroll to position [95, 0]
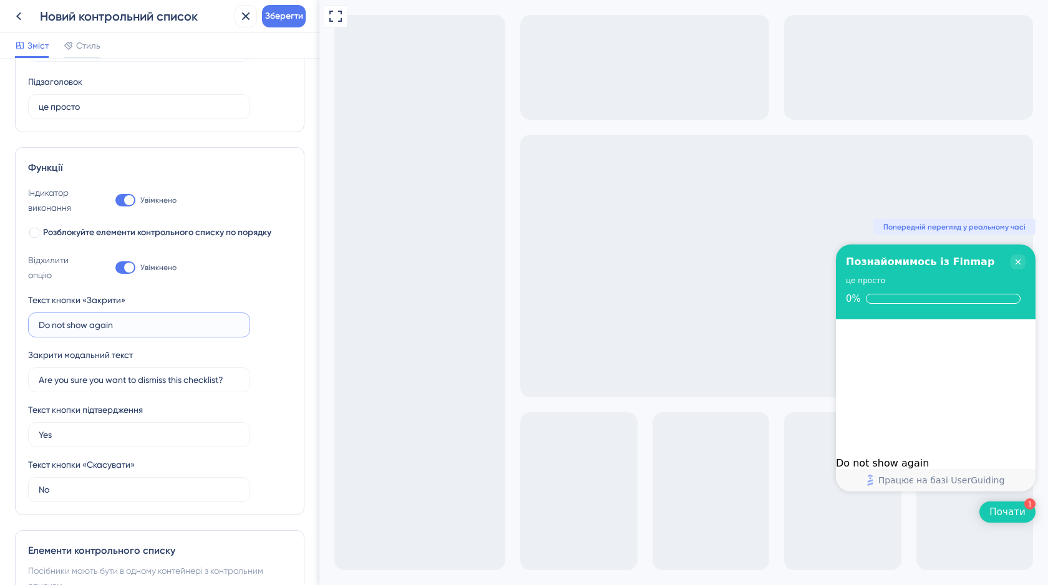
click at [85, 331] on input "Do not show again" at bounding box center [139, 325] width 201 height 14
click at [119, 268] on div at bounding box center [125, 267] width 20 height 12
click at [115, 268] on input "Увімкнено" at bounding box center [115, 268] width 1 height 1
checkbox input "false"
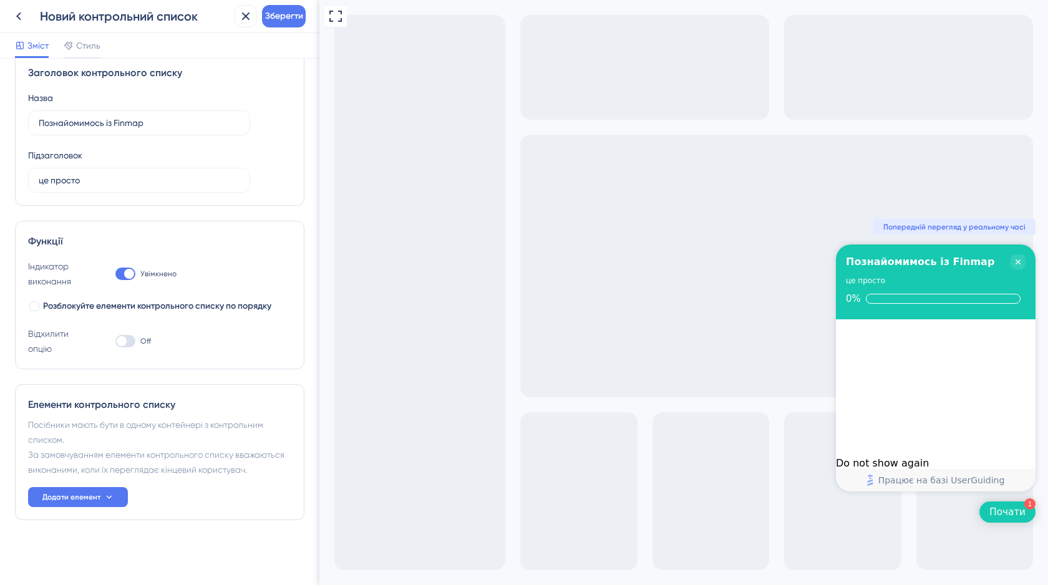
scroll to position [21, 0]
click at [70, 497] on font "Додати елемент" at bounding box center [71, 497] width 58 height 9
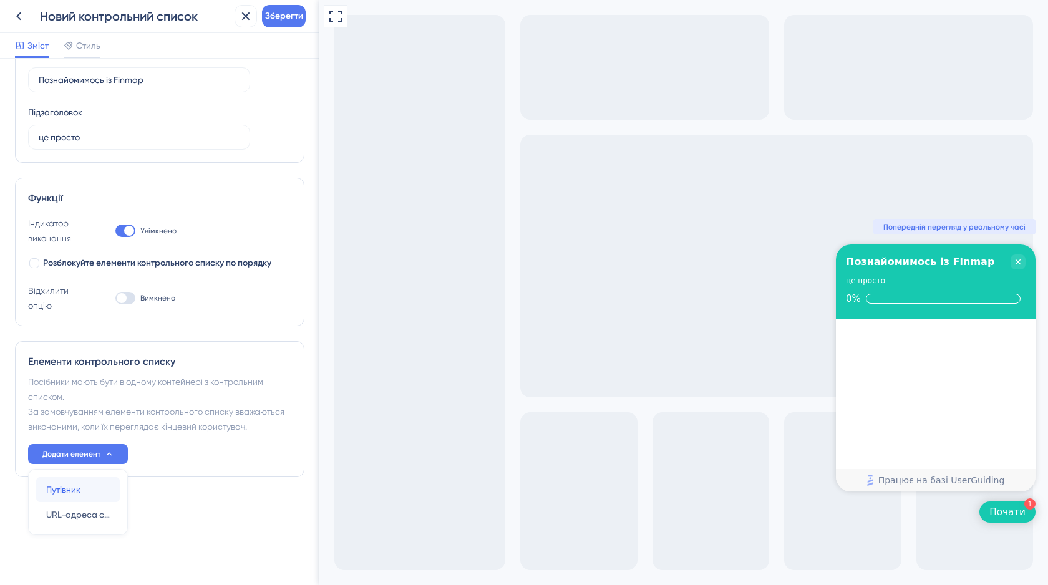
click at [65, 489] on font "Путівник" at bounding box center [63, 490] width 34 height 10
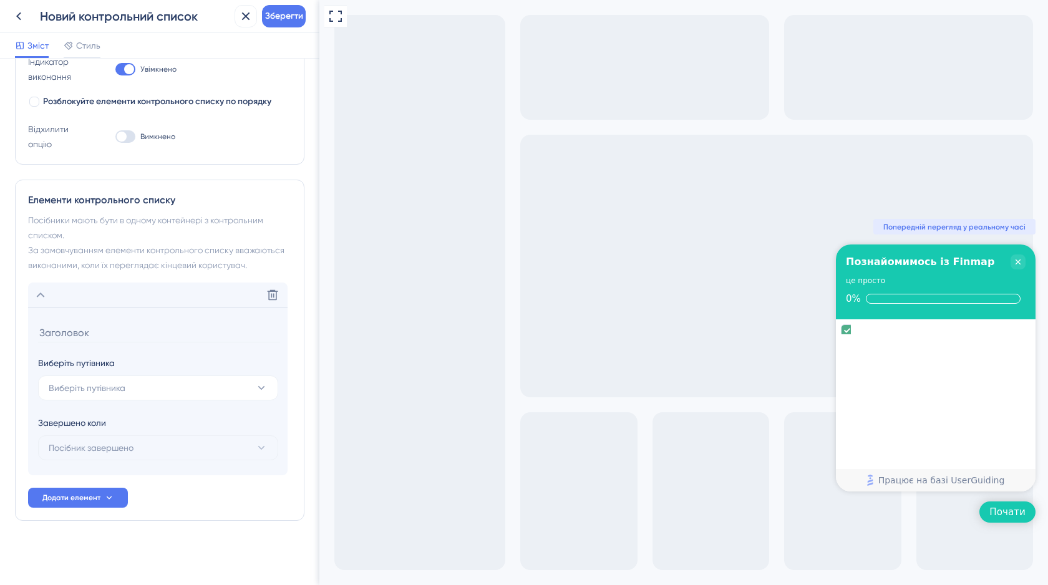
scroll to position [226, 0]
click at [105, 387] on font "Виберіть путівника" at bounding box center [87, 387] width 77 height 10
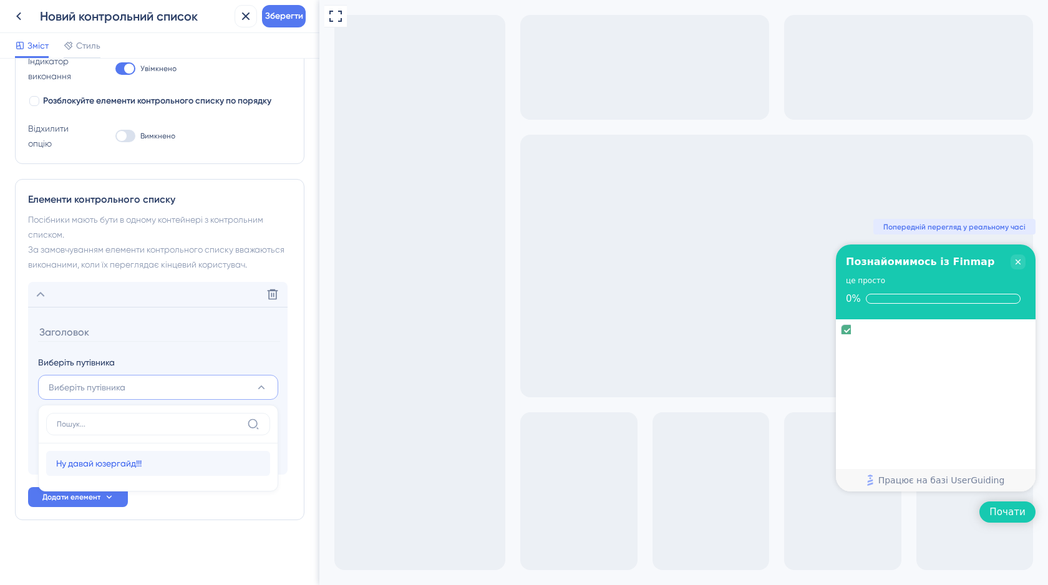
click at [109, 465] on font "Ну давай юзергайд!!!" at bounding box center [98, 464] width 85 height 10
type input "Ну давай юзергайд!!!"
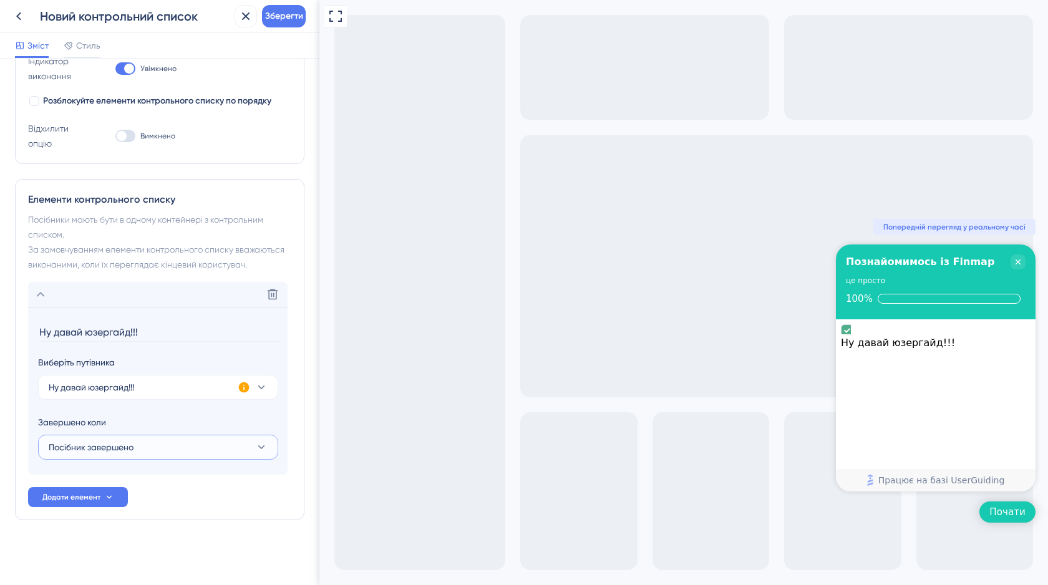
click at [113, 449] on font "Посібник завершено" at bounding box center [91, 447] width 85 height 10
click at [132, 394] on span "Ну давай юзергайд!!!" at bounding box center [91, 387] width 85 height 15
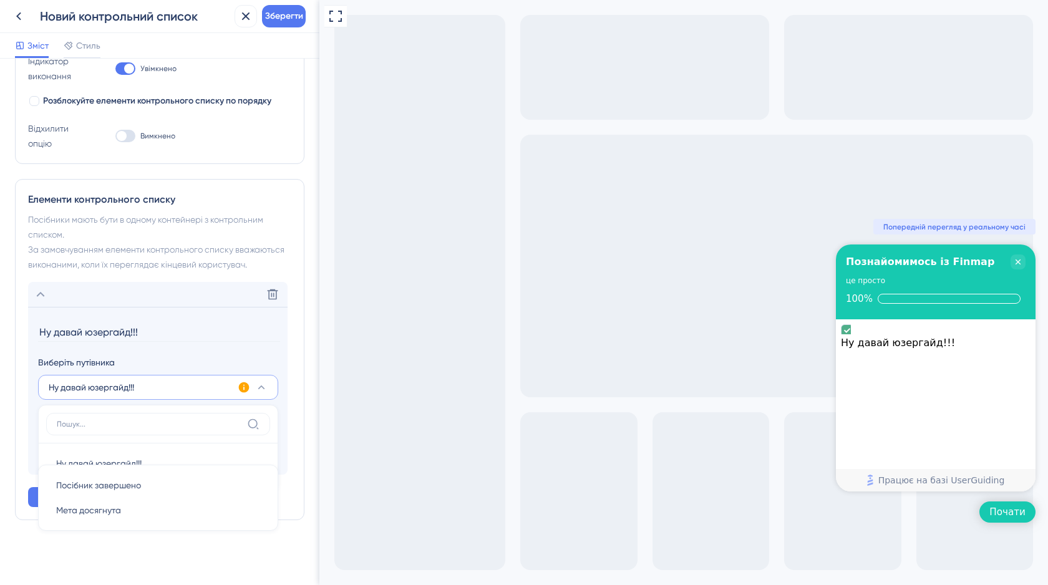
click at [117, 385] on font "Ну давай юзергайд!!!" at bounding box center [91, 387] width 85 height 10
click at [254, 383] on button "Ну давай юзергайд!!!" at bounding box center [158, 387] width 240 height 25
click at [239, 340] on input "Ну давай юзергайд!!!" at bounding box center [159, 332] width 242 height 19
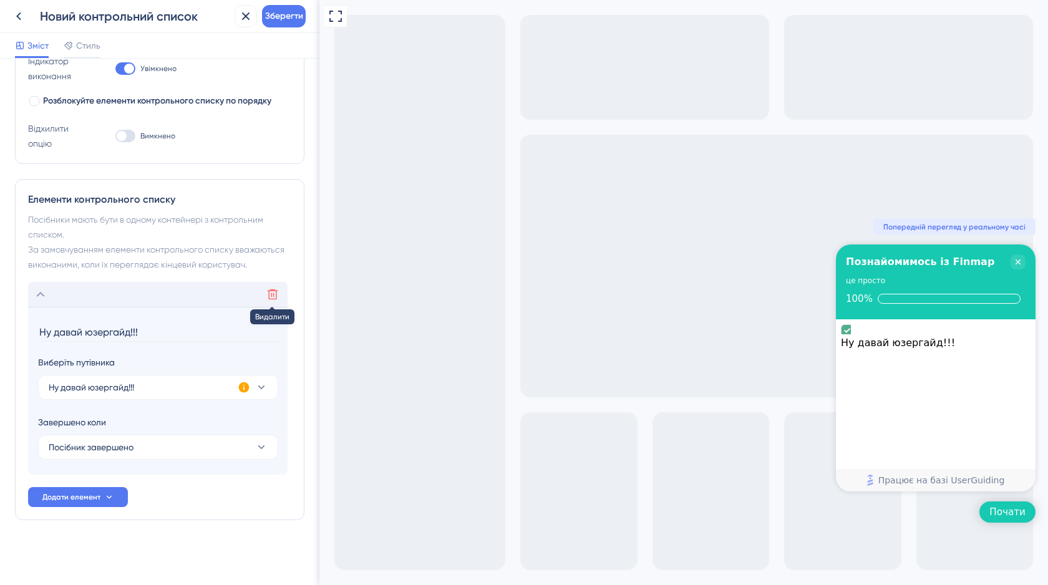
click at [273, 292] on icon at bounding box center [272, 294] width 12 height 12
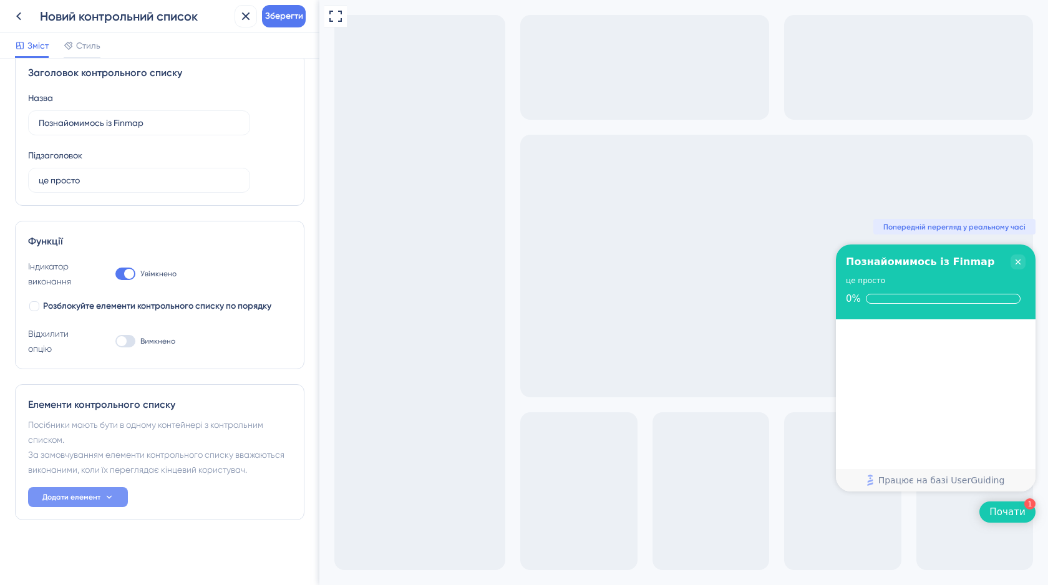
click at [80, 496] on font "Додати елемент" at bounding box center [71, 497] width 58 height 9
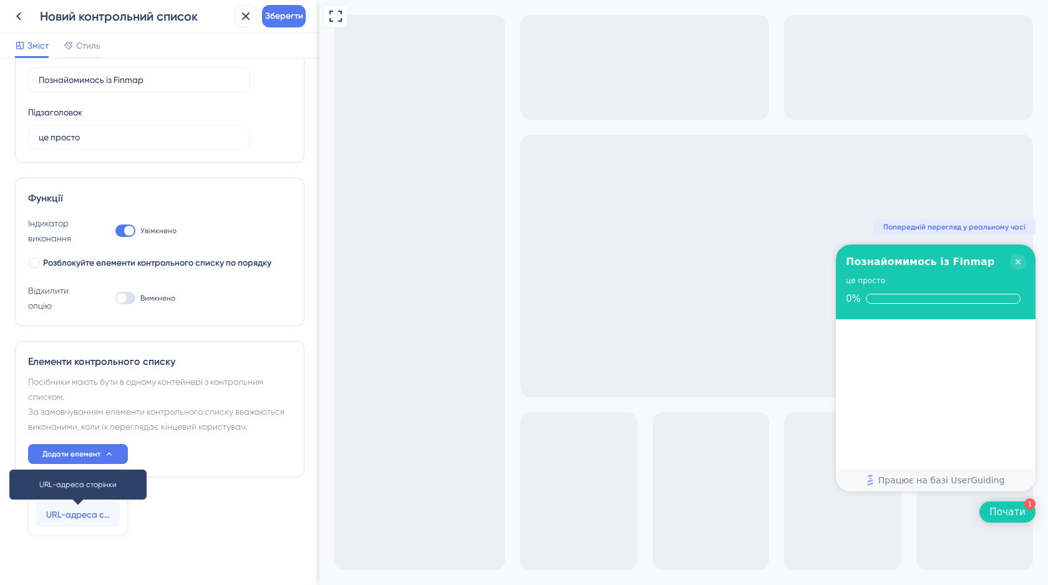
click at [84, 517] on font "URL-адреса сторінки" at bounding box center [90, 515] width 89 height 10
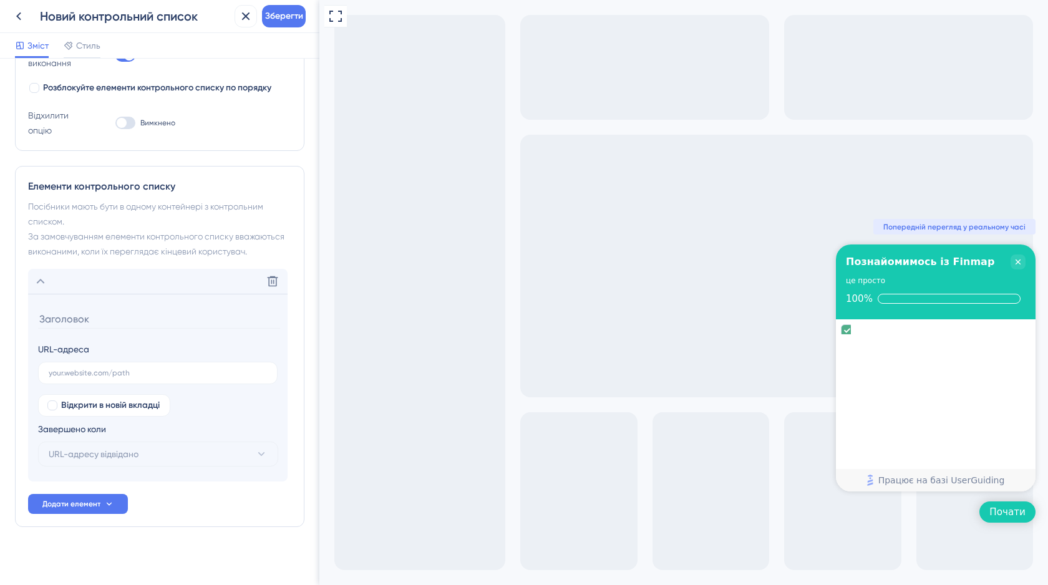
scroll to position [246, 0]
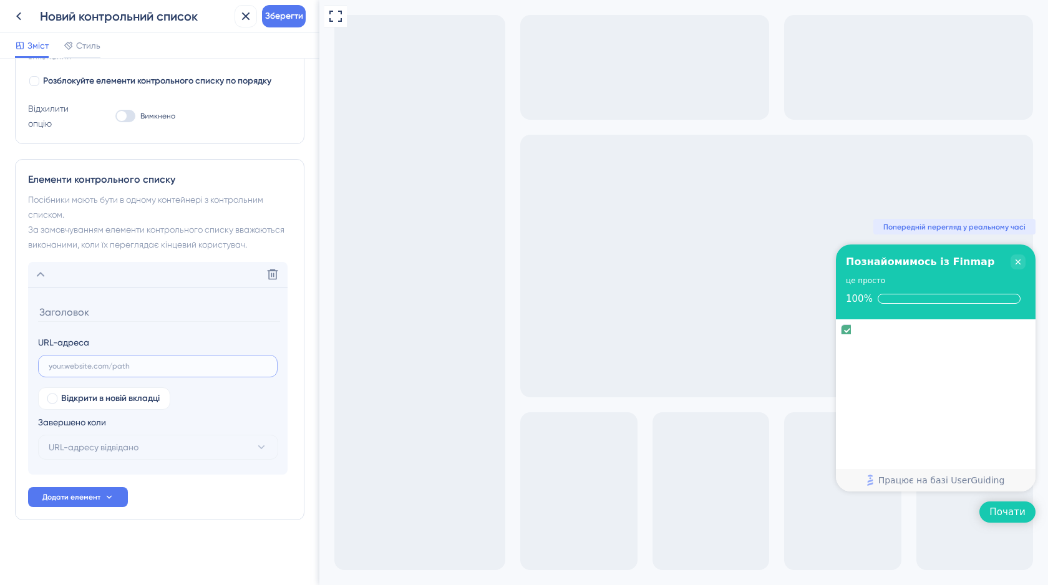
click at [67, 367] on input "text" at bounding box center [158, 366] width 218 height 9
click at [56, 398] on div at bounding box center [52, 399] width 10 height 10
checkbox input "true"
click at [61, 371] on label at bounding box center [158, 366] width 240 height 22
click at [61, 371] on input "text" at bounding box center [158, 366] width 218 height 9
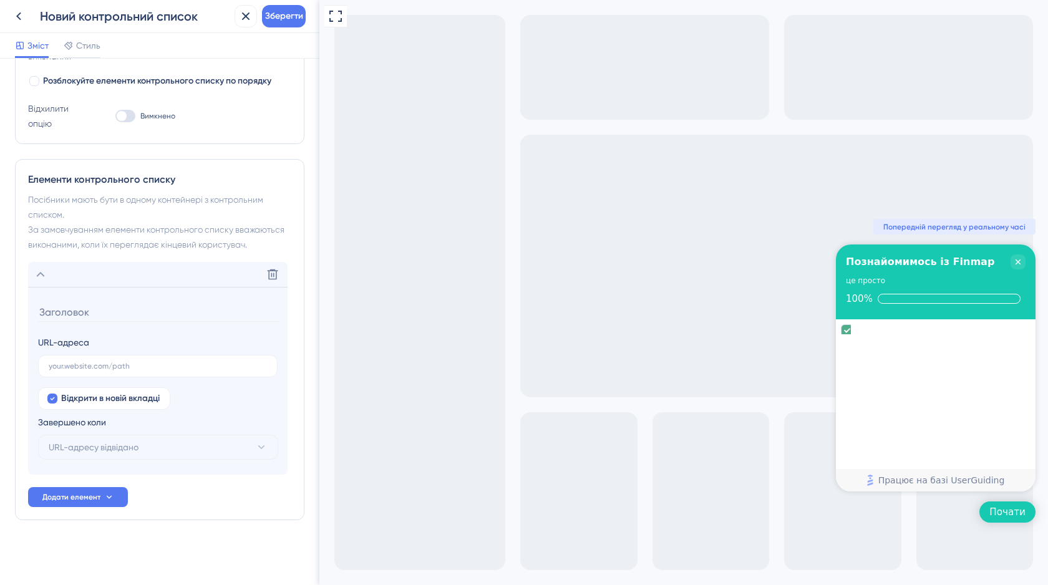
click at [64, 309] on input at bounding box center [159, 312] width 242 height 19
click at [84, 367] on input "text" at bounding box center [158, 366] width 218 height 9
click at [49, 309] on input at bounding box center [159, 312] width 242 height 19
paste input "Додати рахунок"
paste input "Почнемо з основного — рахунки. Готівка, картка чи банківський — додаємо той, як…"
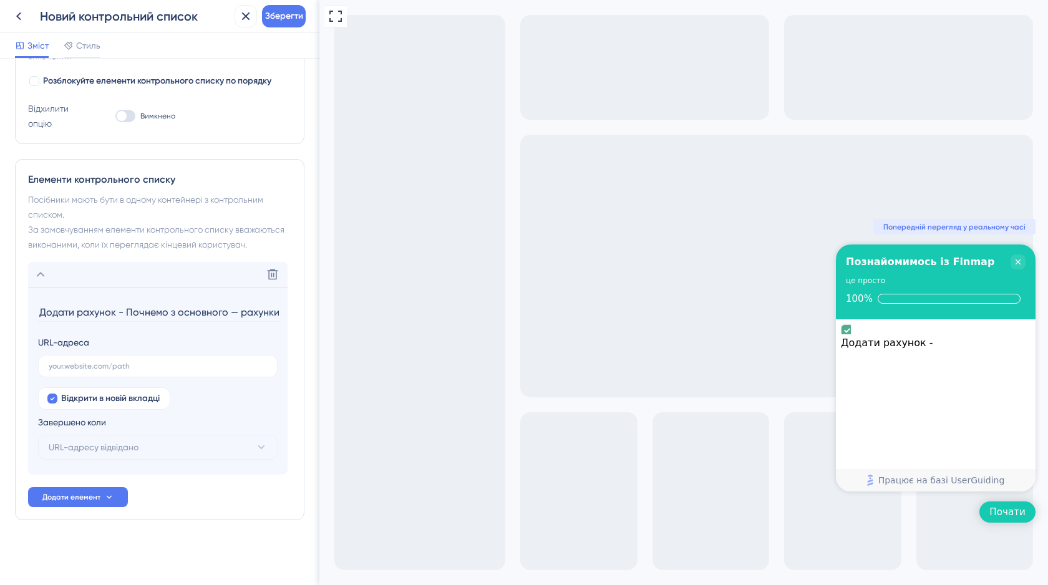
scroll to position [0, 371]
type input "Додати рахунок - Почнемо з основного — рахунки. Готівка, картка чи банківський …"
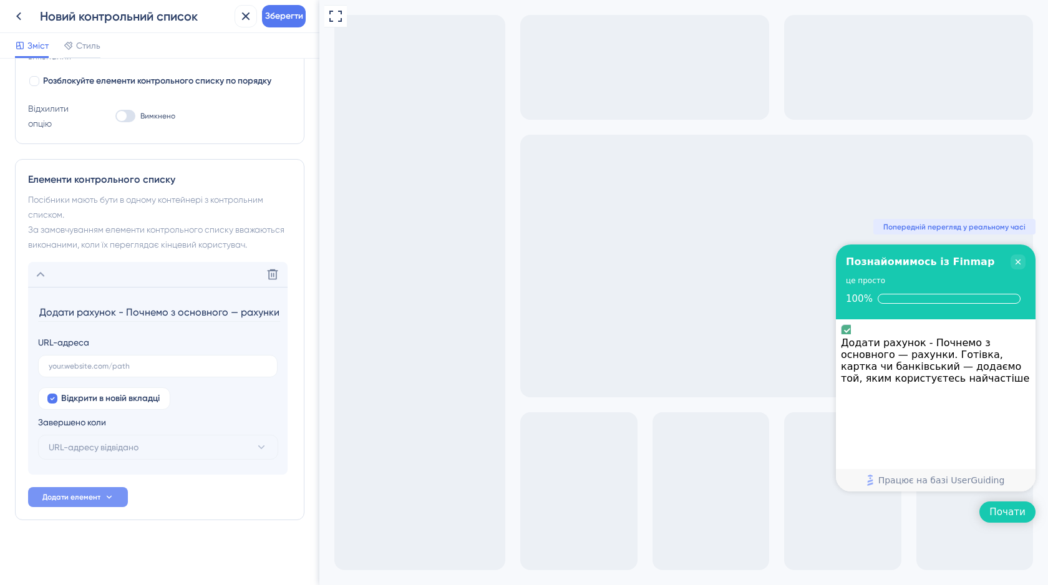
click at [85, 500] on font "Додати елемент" at bounding box center [71, 497] width 58 height 9
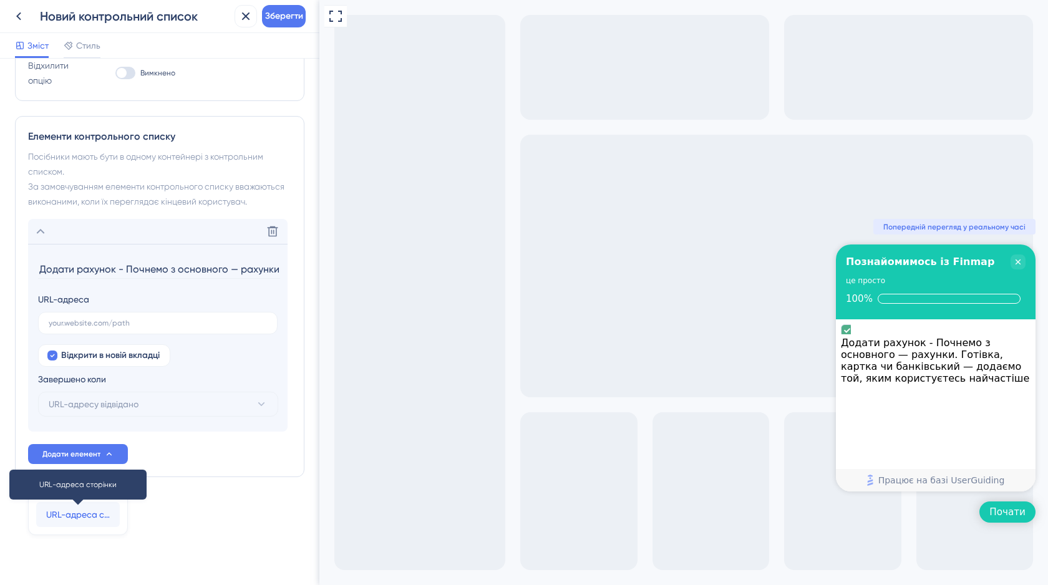
click at [76, 522] on span "URL-адреса сторінки" at bounding box center [78, 514] width 64 height 15
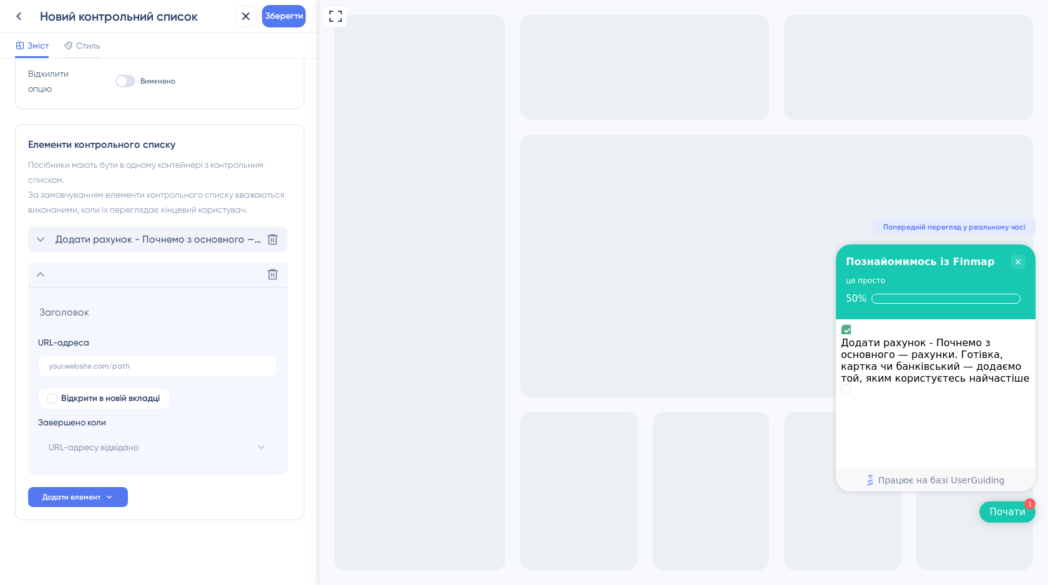
click at [152, 241] on font "Додати рахунок - Почнемо з основного — рахунки. Готівка, картка чи банківський …" at bounding box center [332, 239] width 553 height 12
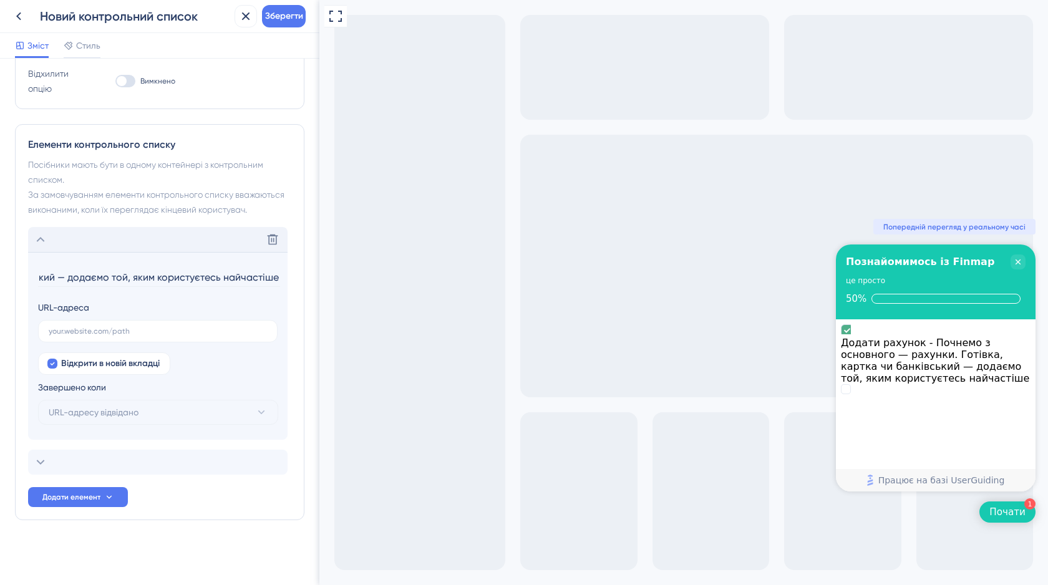
scroll to position [0, 0]
click at [115, 334] on input "text" at bounding box center [158, 331] width 218 height 9
paste input "[URL][DOMAIN_NAME]"
type input "[URL][DOMAIN_NAME]"
click at [192, 405] on button "URL-адресу відвідано" at bounding box center [158, 412] width 240 height 25
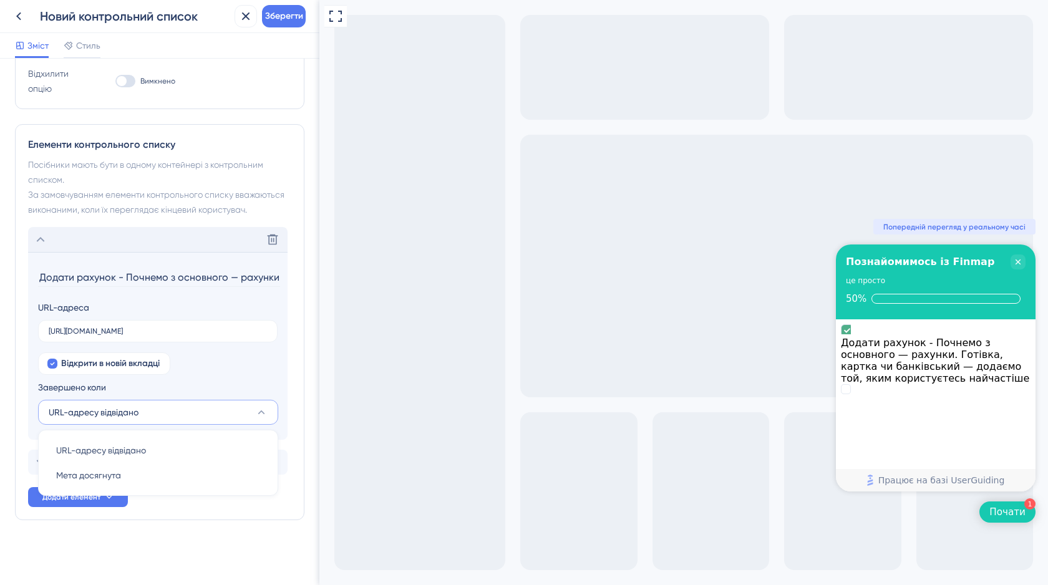
click at [197, 372] on div "Відкрити в новій вкладці Завершено коли URL-адресу відвідано URL-адресу відвіда…" at bounding box center [158, 389] width 240 height 72
click at [86, 462] on div "Видалити" at bounding box center [158, 462] width 260 height 25
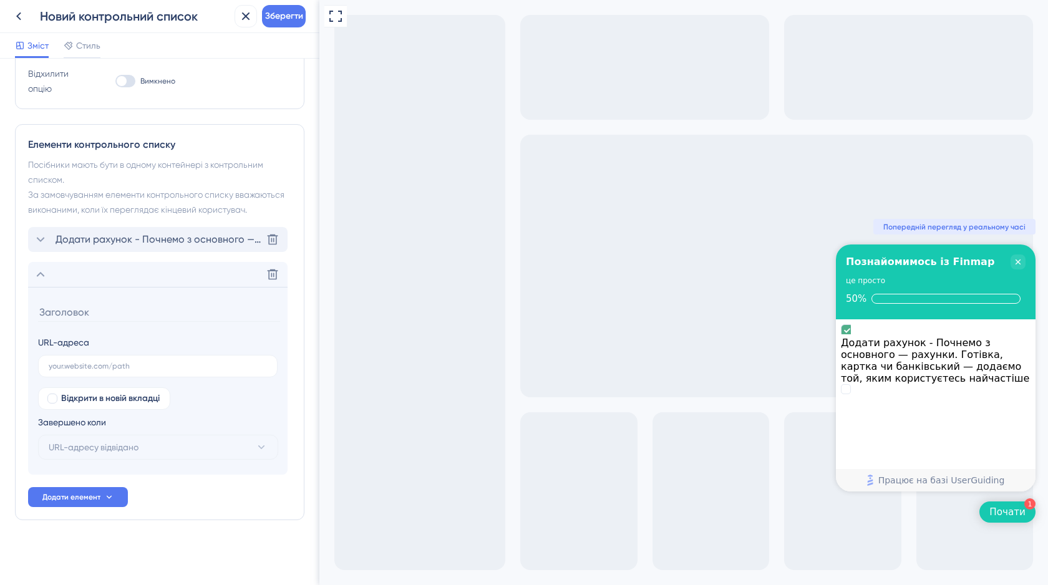
click at [140, 243] on font "Додати рахунок - Почнемо з основного — рахунки. Готівка, картка чи банківський …" at bounding box center [332, 239] width 553 height 12
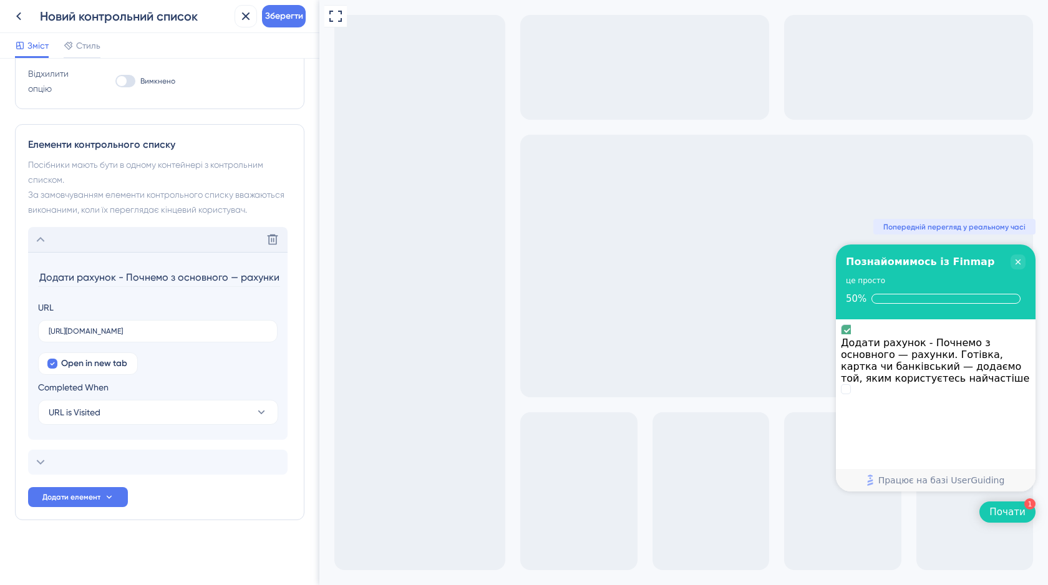
scroll to position [0, 372]
click at [85, 503] on button "Додати елемент" at bounding box center [78, 497] width 100 height 20
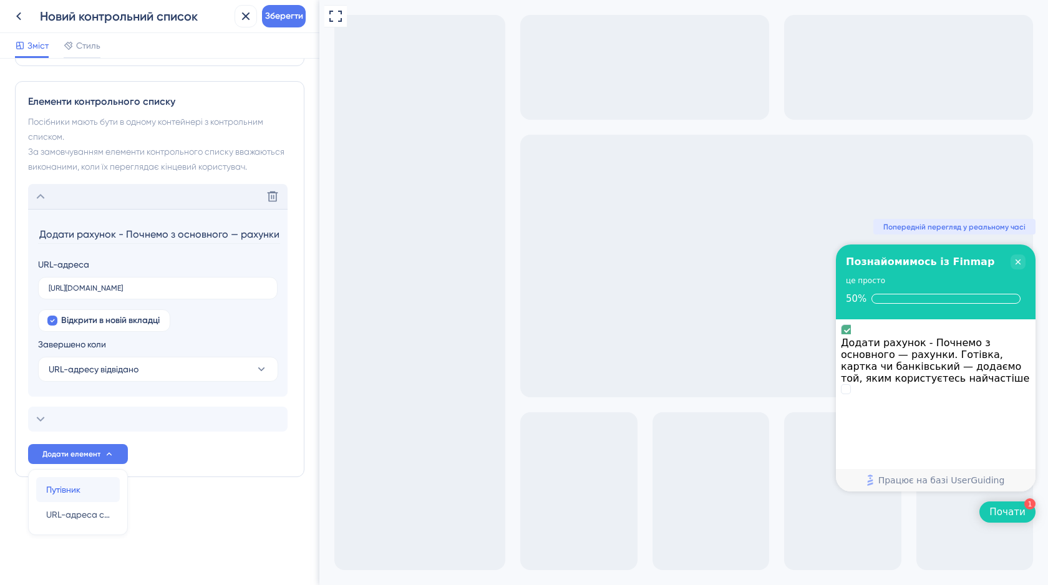
click at [71, 492] on font "Путівник" at bounding box center [63, 490] width 34 height 10
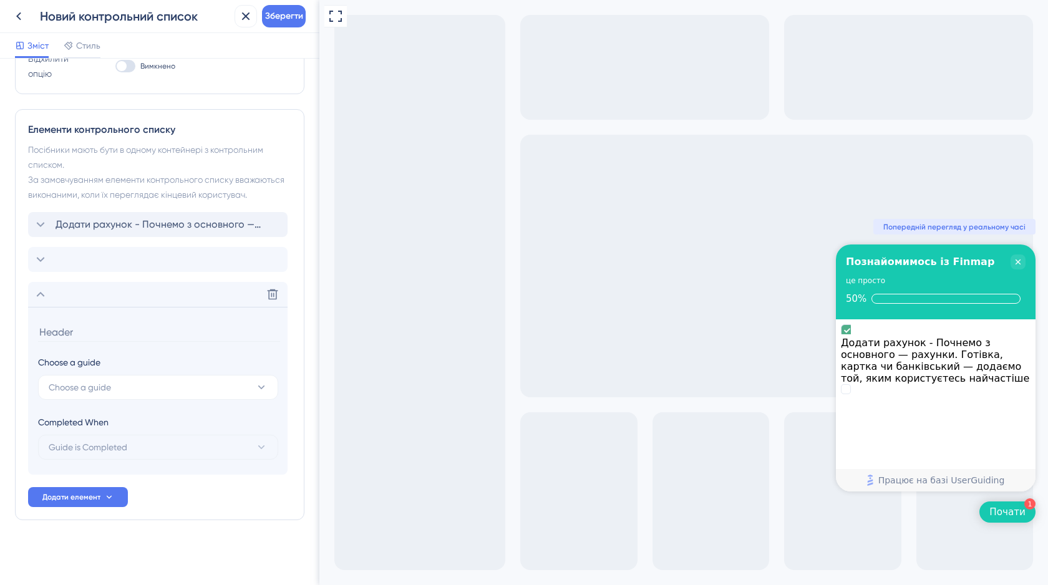
scroll to position [296, 0]
click at [57, 394] on span "Виберіть путівника" at bounding box center [87, 387] width 77 height 15
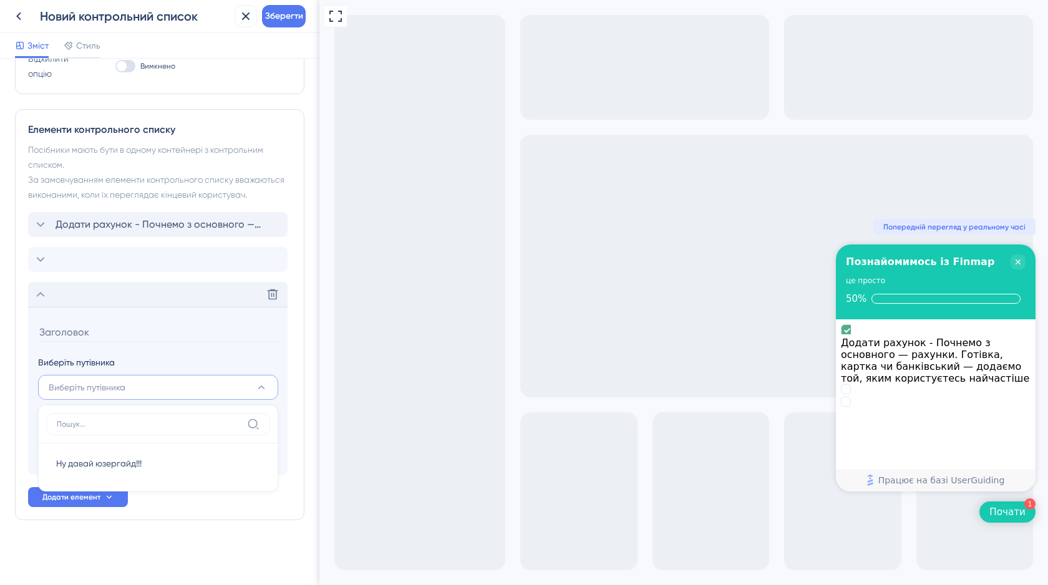
click at [200, 298] on div "Видалити" at bounding box center [158, 294] width 260 height 25
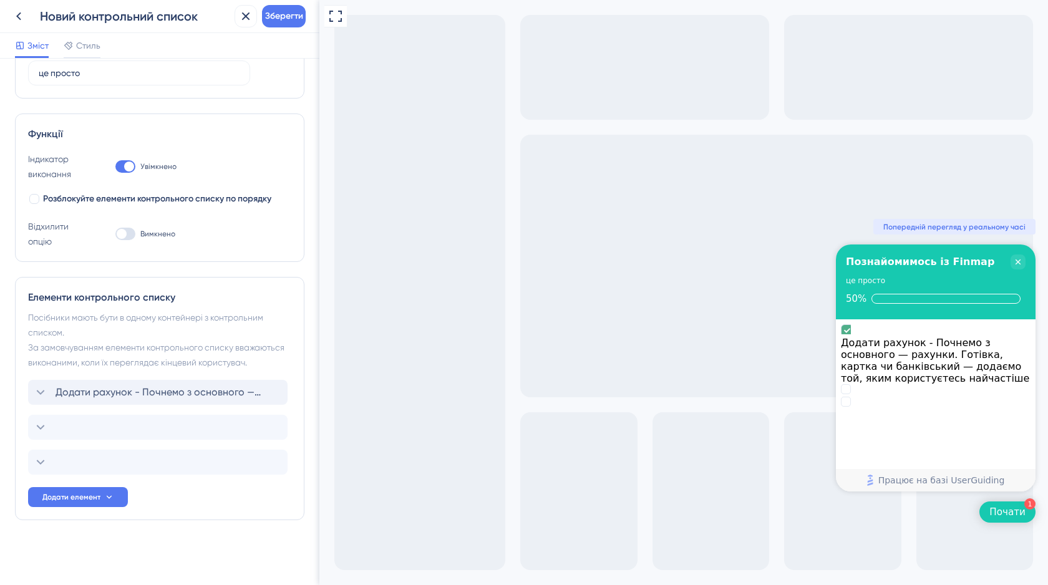
scroll to position [0, 0]
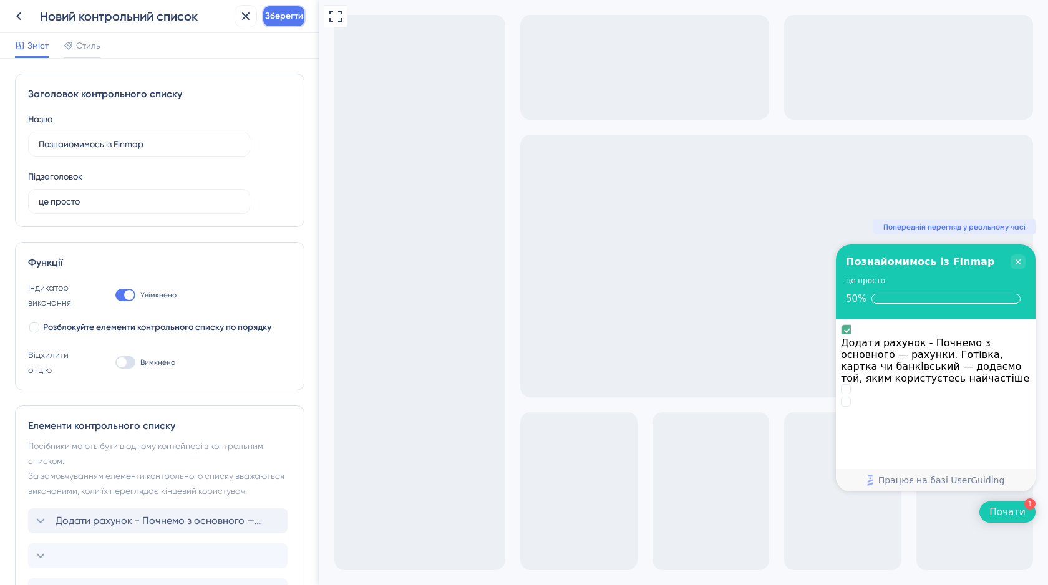
click at [283, 16] on font "Зберегти" at bounding box center [284, 16] width 38 height 11
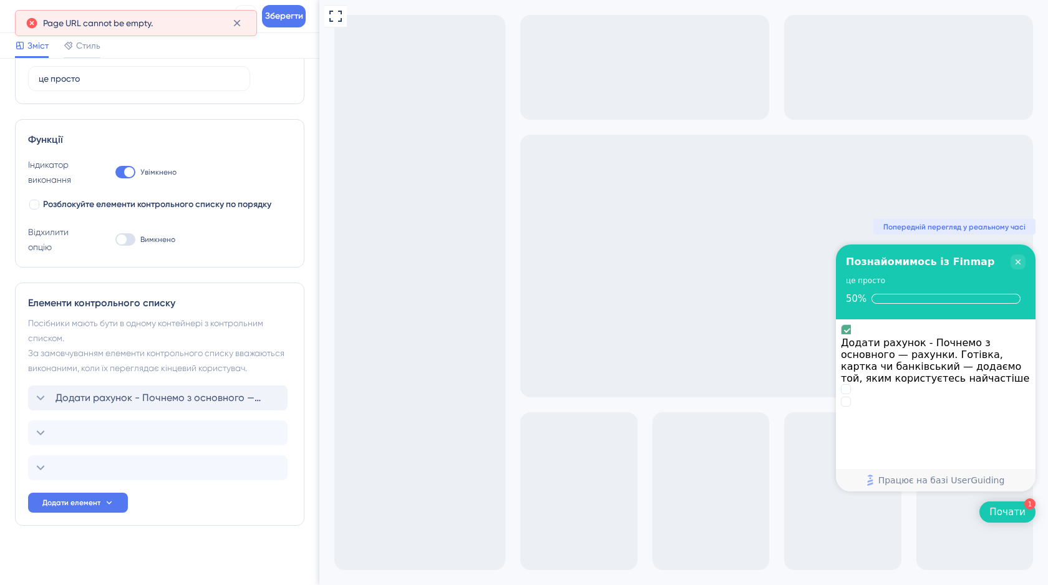
scroll to position [129, 0]
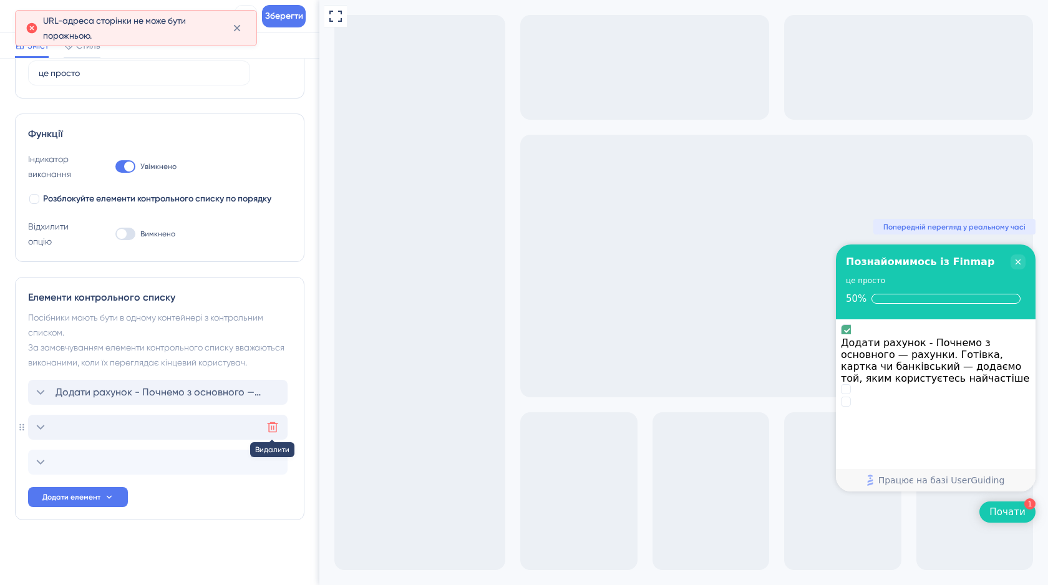
click at [270, 425] on icon at bounding box center [272, 427] width 12 height 12
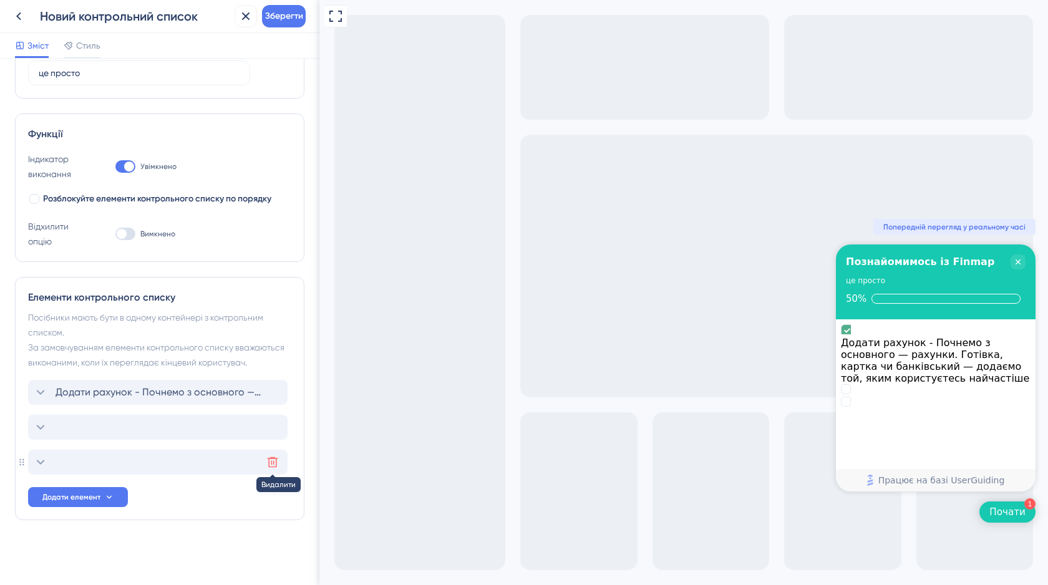
click at [272, 465] on icon at bounding box center [272, 462] width 12 height 12
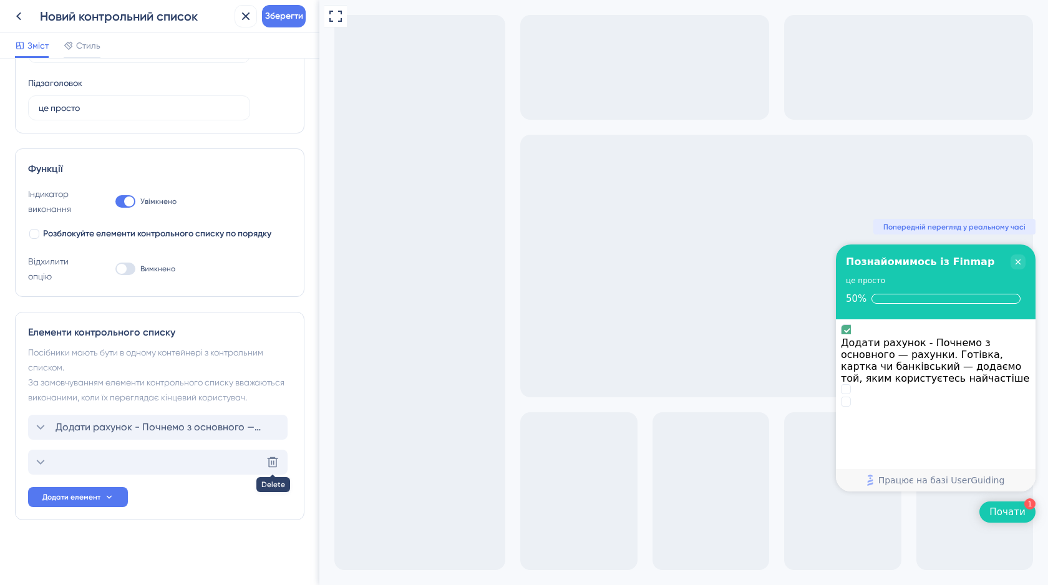
scroll to position [94, 0]
click at [272, 465] on icon at bounding box center [272, 462] width 12 height 12
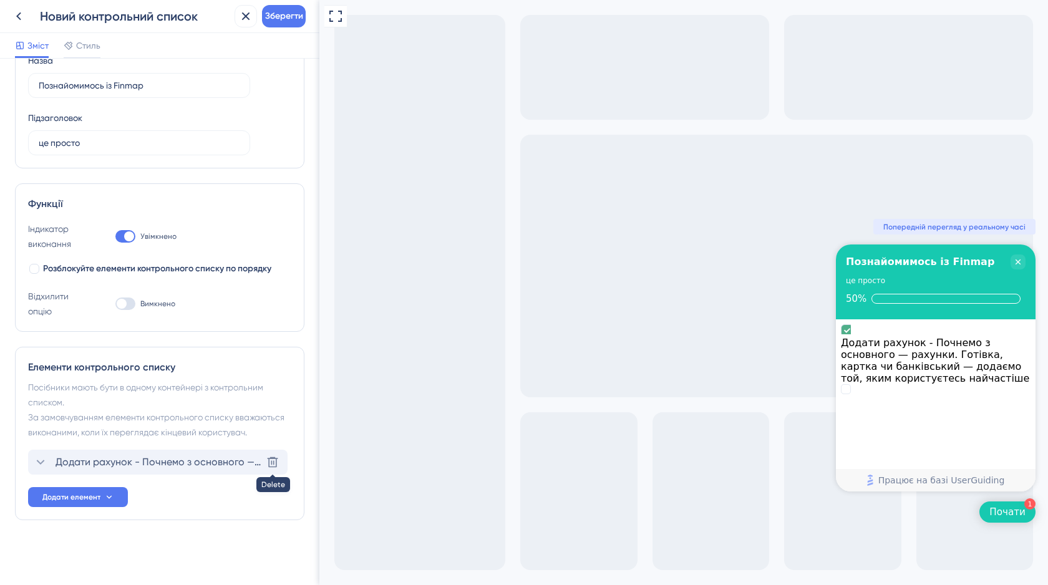
scroll to position [59, 0]
click at [291, 17] on font "Зберегти" at bounding box center [284, 16] width 38 height 11
click at [19, 17] on icon at bounding box center [18, 16] width 15 height 15
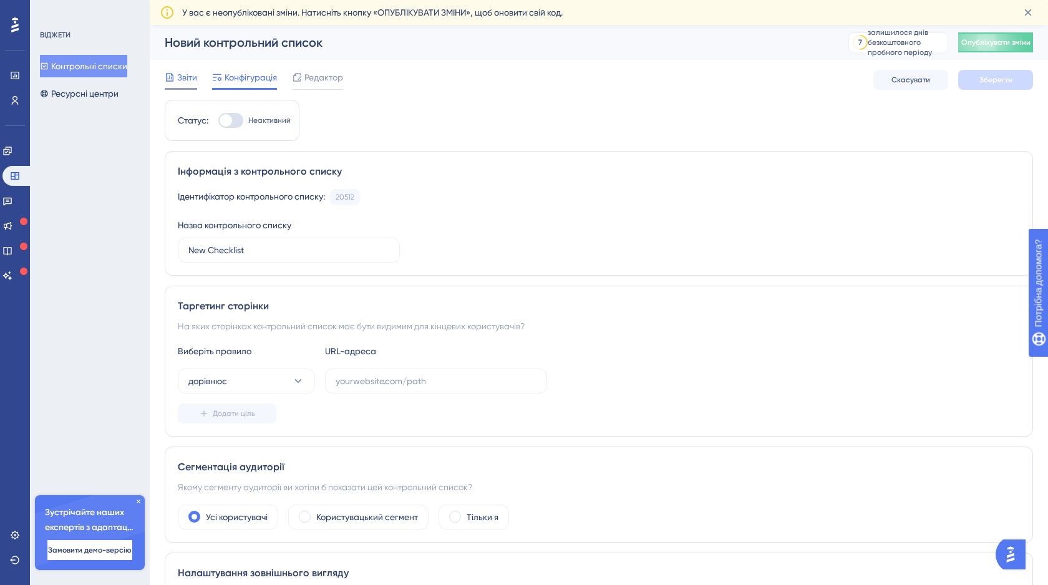
click at [176, 82] on div "Звіти" at bounding box center [181, 77] width 32 height 15
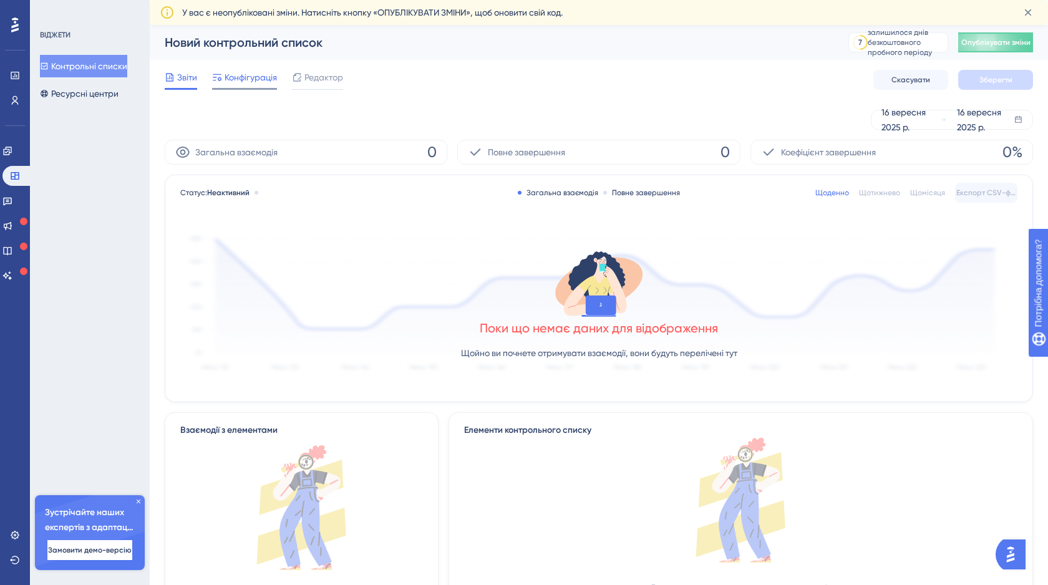
click at [240, 77] on font "Конфігурація" at bounding box center [251, 77] width 52 height 10
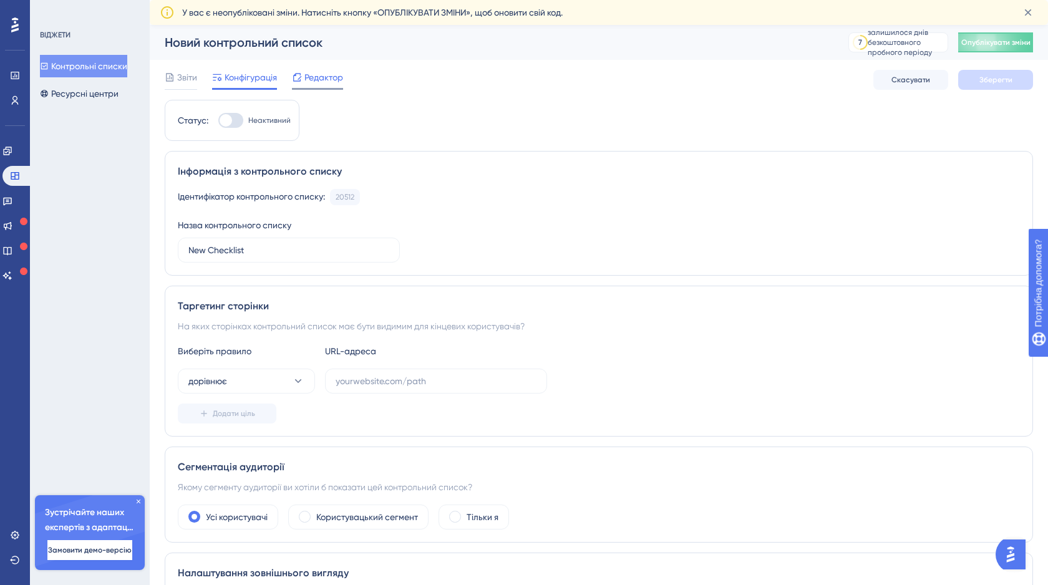
click at [323, 77] on font "Редактор" at bounding box center [323, 77] width 39 height 10
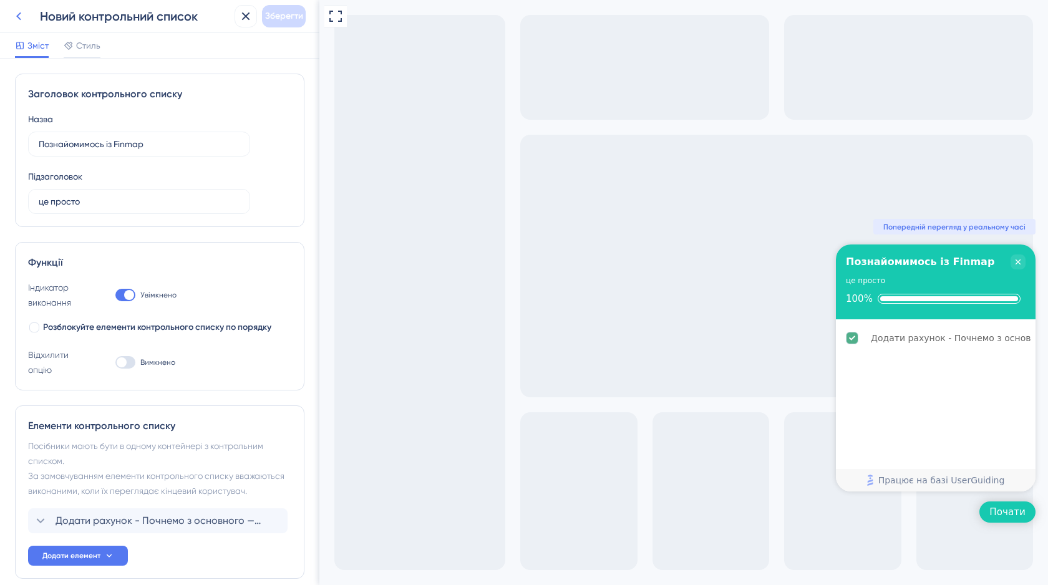
click at [17, 20] on icon at bounding box center [18, 16] width 15 height 15
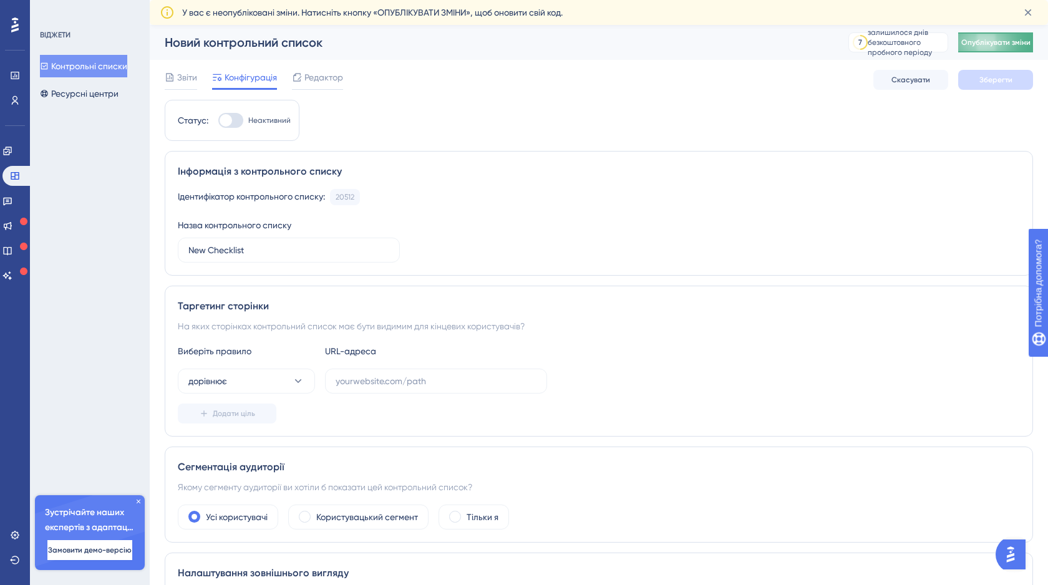
click at [1016, 41] on font "Опублікувати зміни" at bounding box center [995, 42] width 69 height 9
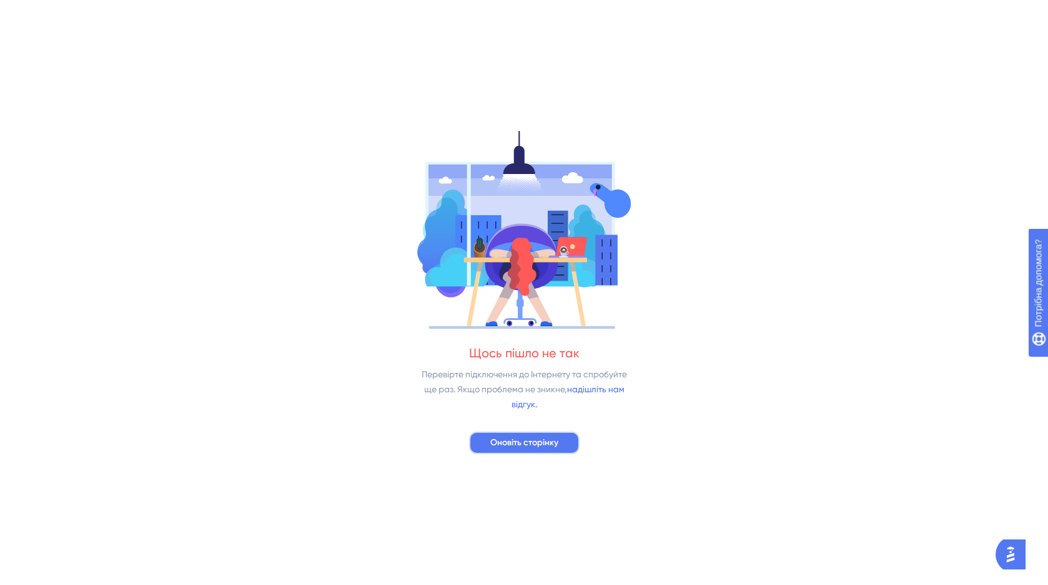
click at [528, 444] on font "Оновіть сторінку" at bounding box center [524, 442] width 68 height 11
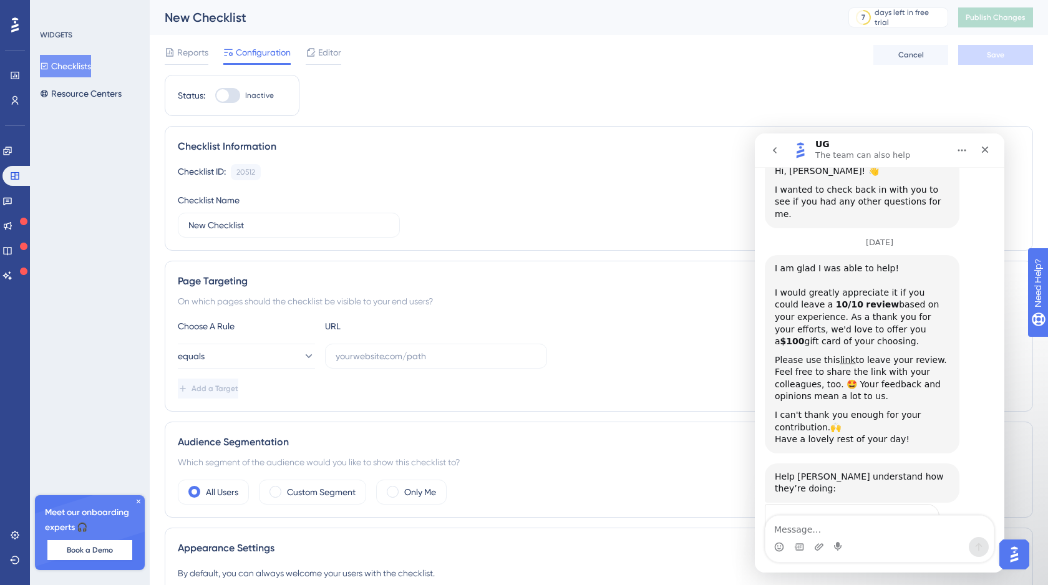
scroll to position [1005, 0]
